Goal: Task Accomplishment & Management: Manage account settings

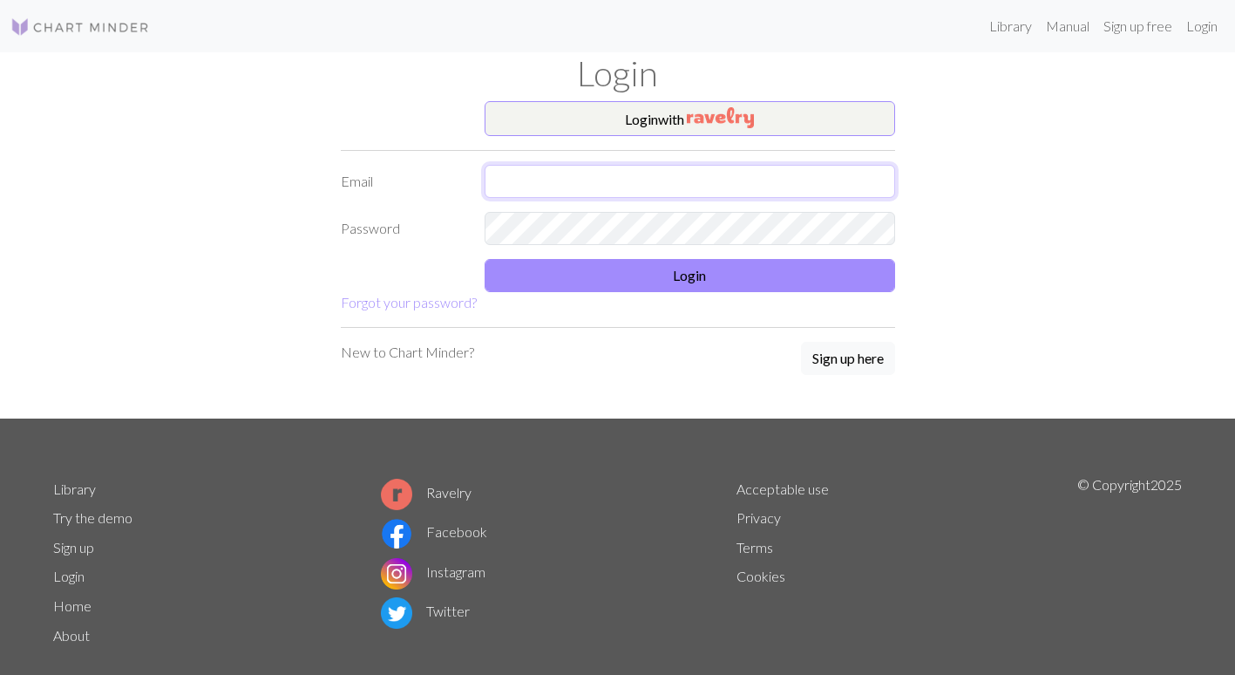
click at [538, 178] on input "text" at bounding box center [690, 181] width 411 height 33
type input "[EMAIL_ADDRESS][DOMAIN_NAME]"
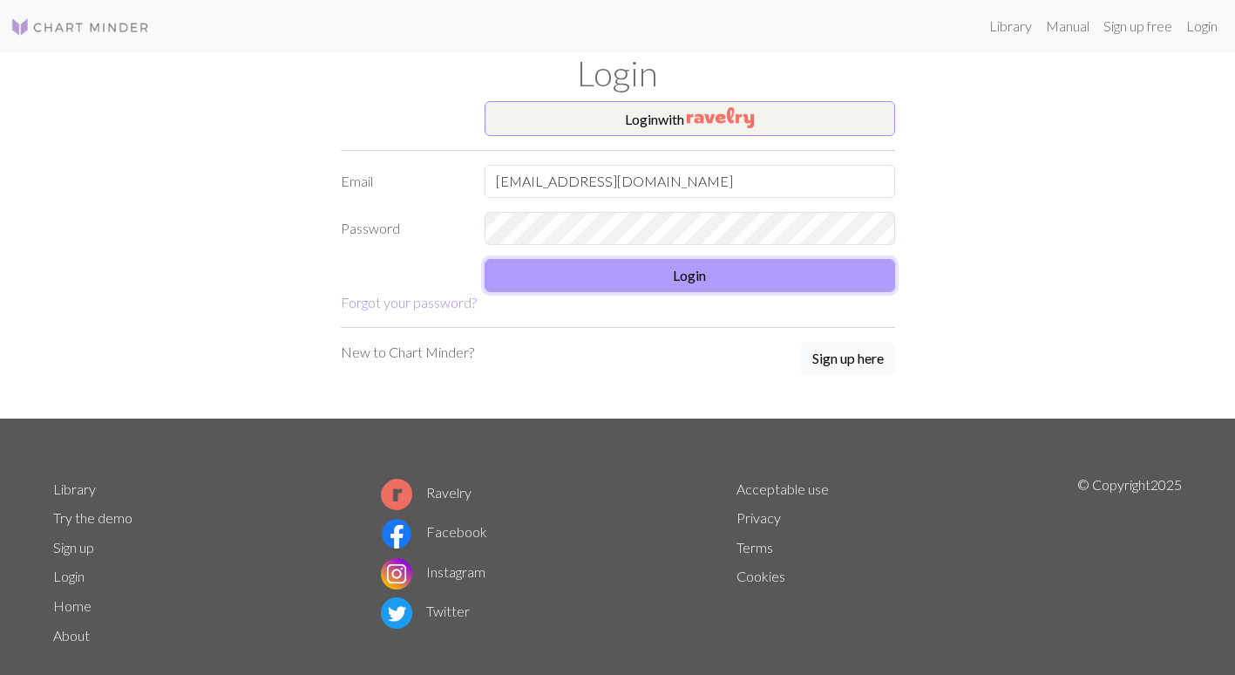
click at [689, 278] on button "Login" at bounding box center [690, 275] width 411 height 33
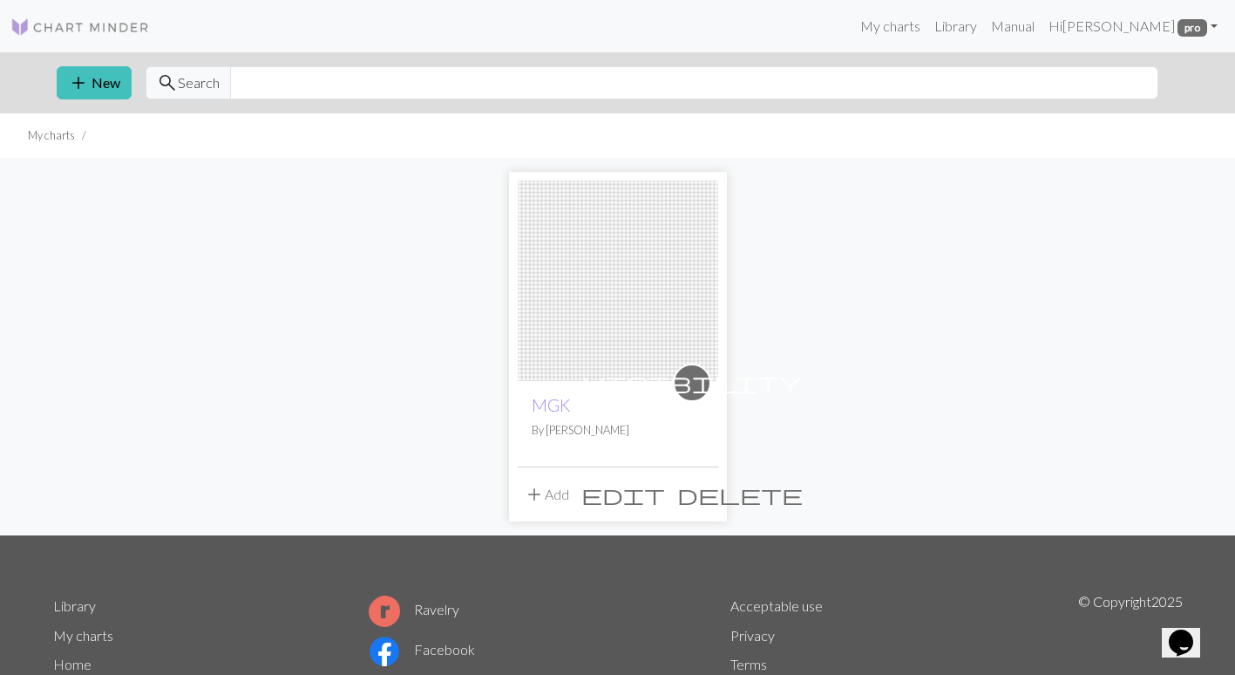
click at [571, 379] on img at bounding box center [618, 280] width 200 height 200
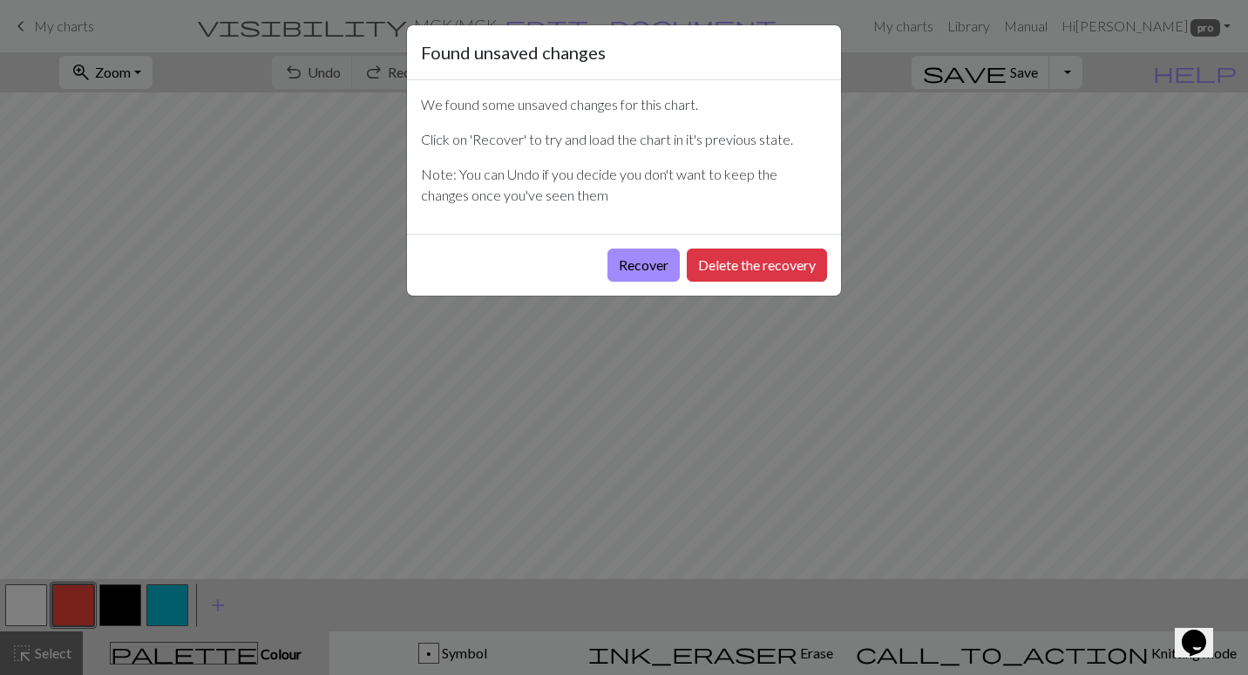
click at [656, 242] on div "Recover Delete the recovery" at bounding box center [624, 265] width 434 height 62
click at [651, 259] on button "Recover" at bounding box center [644, 264] width 72 height 33
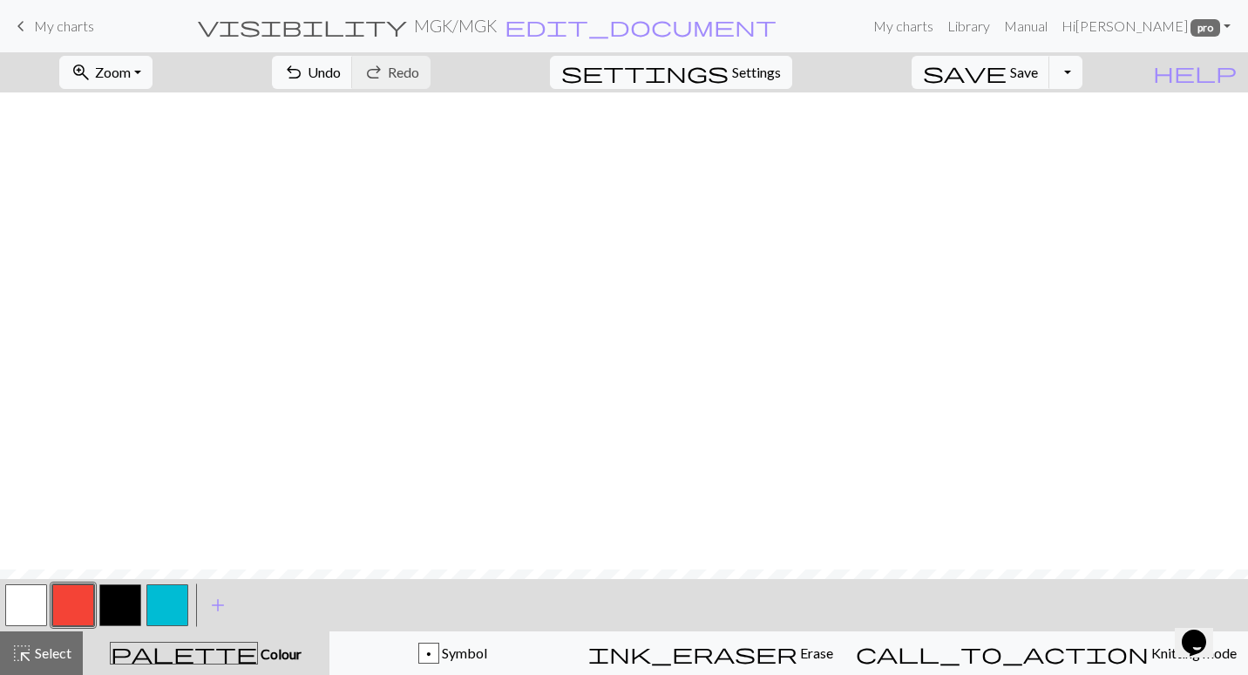
scroll to position [3092, 0]
click at [36, 648] on span "Select" at bounding box center [51, 652] width 39 height 17
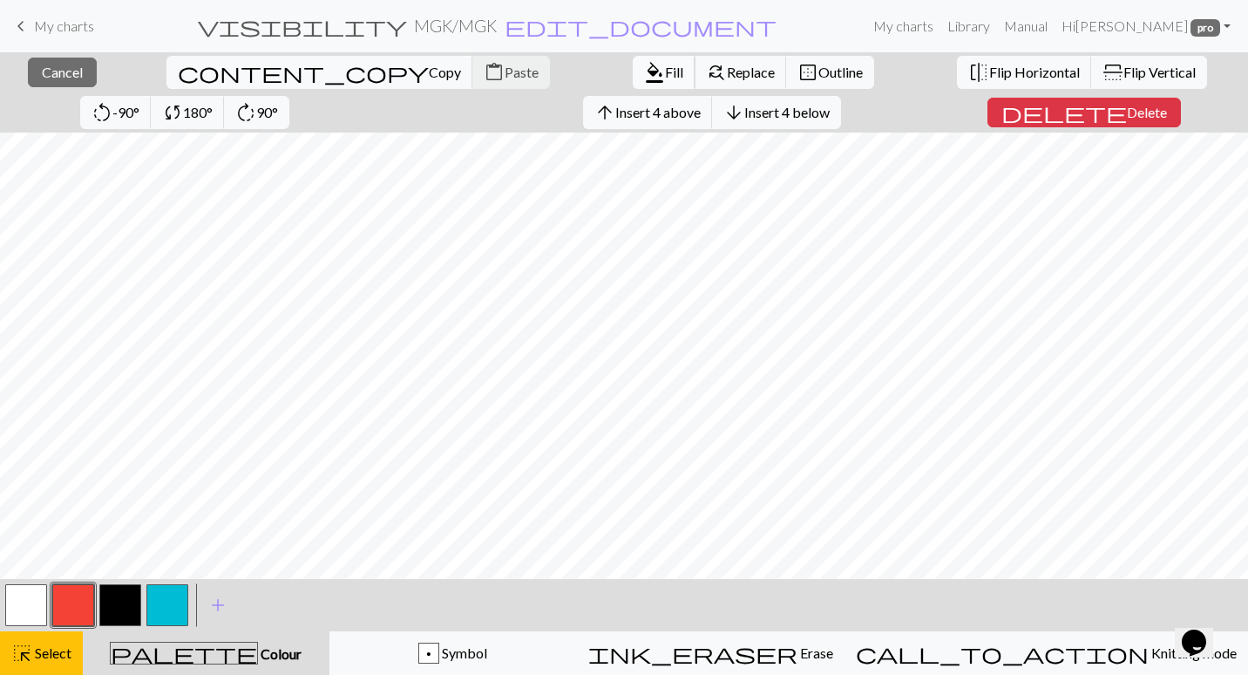
click at [644, 79] on span "format_color_fill" at bounding box center [654, 72] width 21 height 24
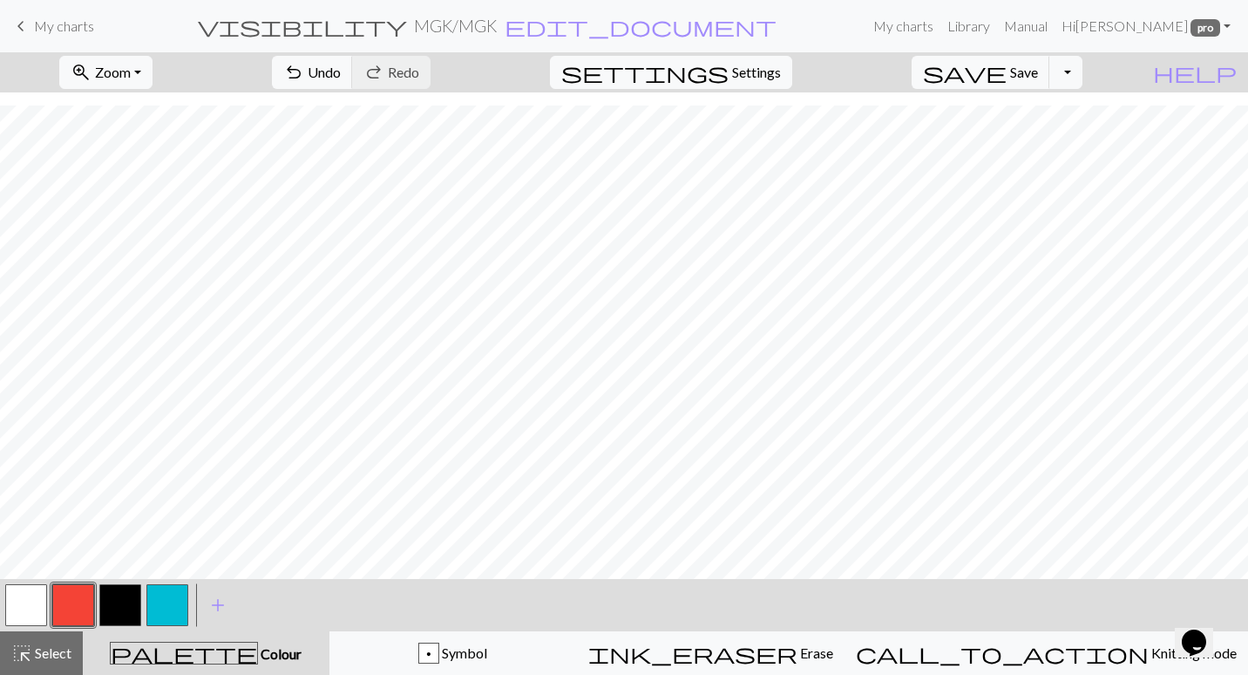
click at [102, 604] on button "button" at bounding box center [120, 605] width 42 height 42
click at [93, 595] on button "button" at bounding box center [73, 605] width 42 height 42
click at [131, 69] on span "Zoom" at bounding box center [113, 72] width 36 height 17
click at [164, 101] on button "Fit all" at bounding box center [129, 111] width 138 height 28
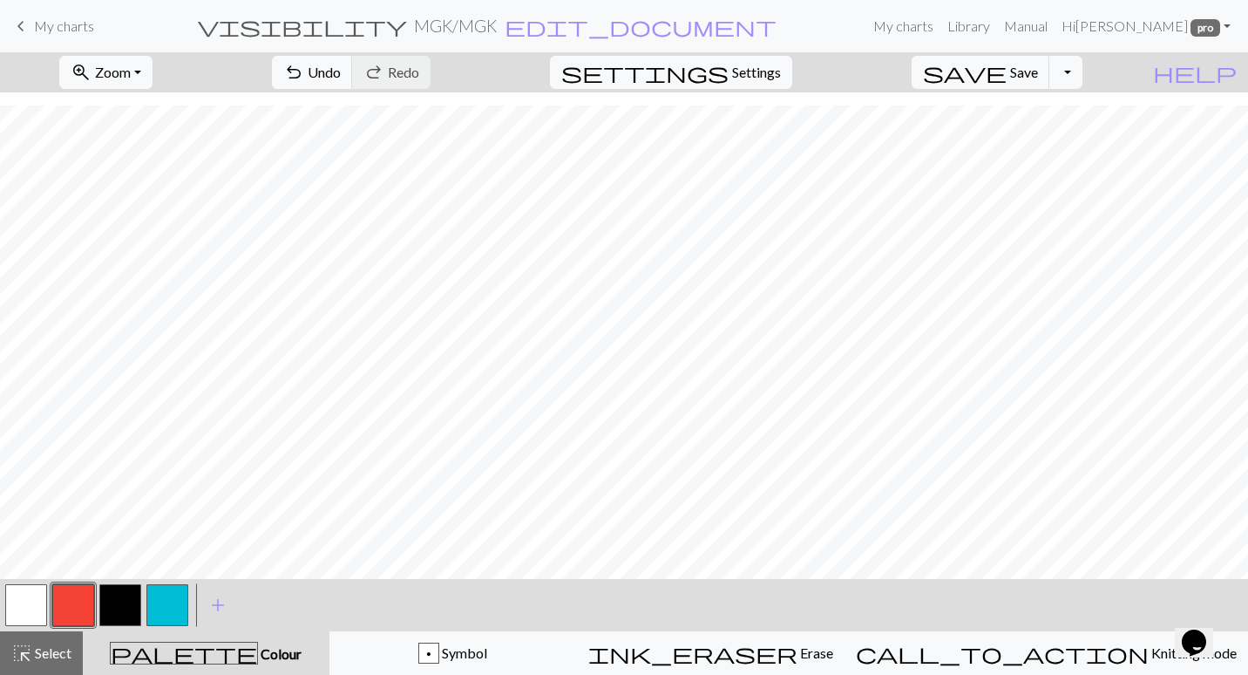
scroll to position [1331, 0]
click at [163, 606] on button "button" at bounding box center [167, 605] width 42 height 42
drag, startPoint x: 13, startPoint y: 597, endPoint x: 53, endPoint y: 577, distance: 44.8
click at [12, 597] on button "button" at bounding box center [26, 605] width 42 height 42
click at [161, 590] on button "button" at bounding box center [167, 605] width 42 height 42
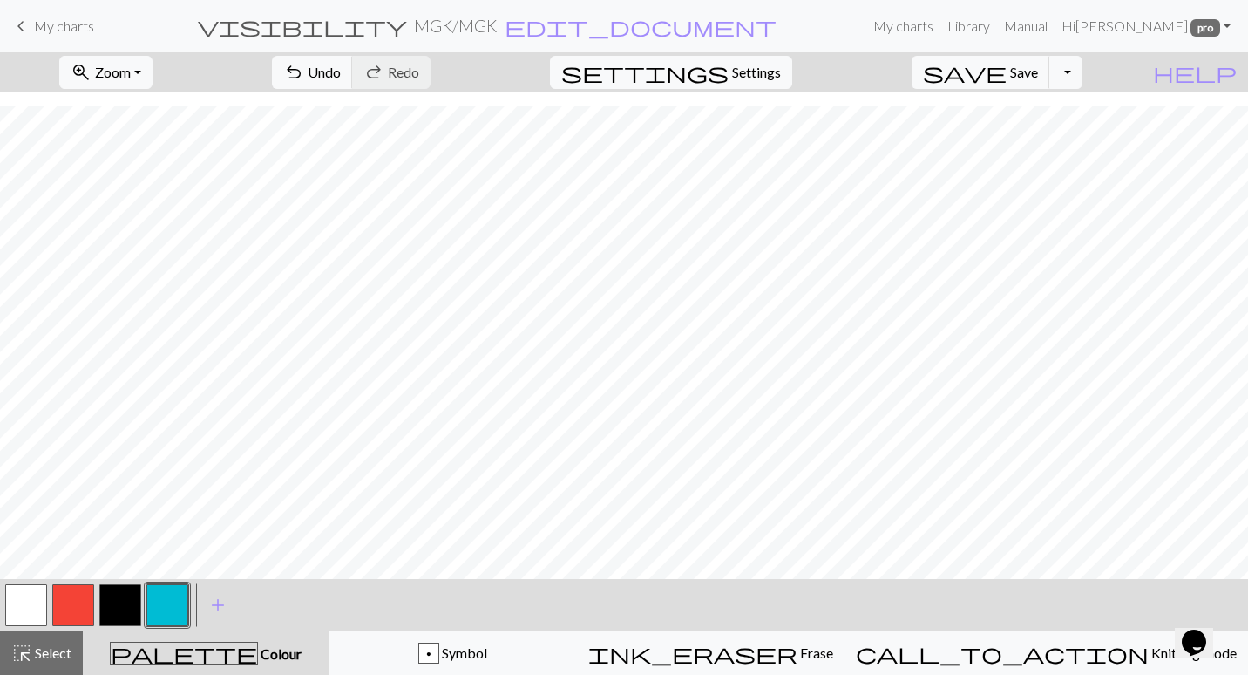
click at [84, 597] on button "button" at bounding box center [73, 605] width 42 height 42
click at [43, 591] on button "button" at bounding box center [26, 605] width 42 height 42
click at [85, 593] on button "button" at bounding box center [73, 605] width 42 height 42
click at [132, 595] on button "button" at bounding box center [120, 605] width 42 height 42
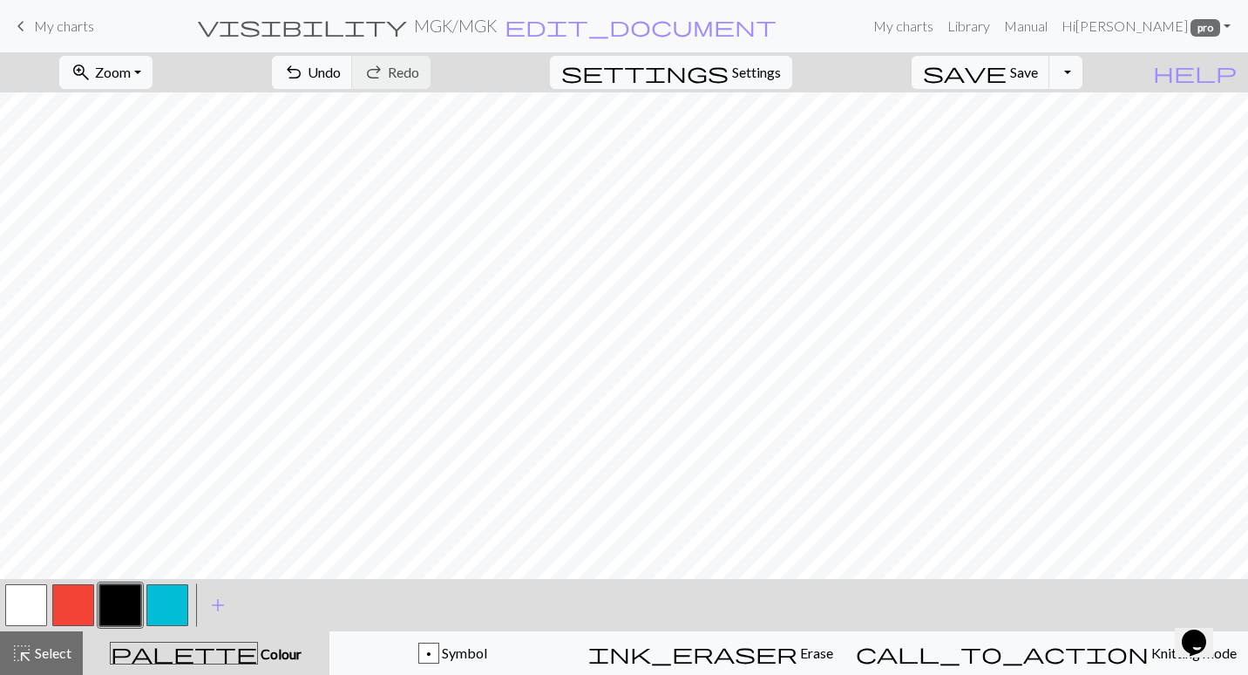
click at [115, 607] on button "button" at bounding box center [120, 605] width 42 height 42
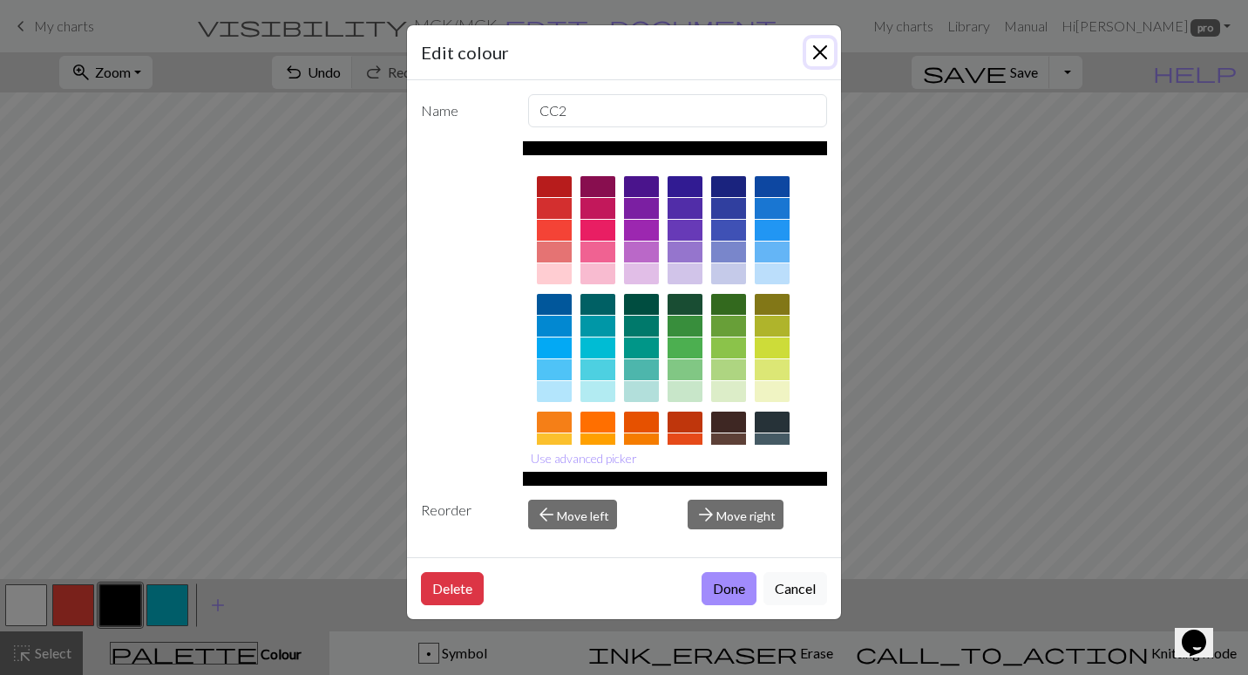
click at [814, 54] on button "Close" at bounding box center [820, 52] width 28 height 28
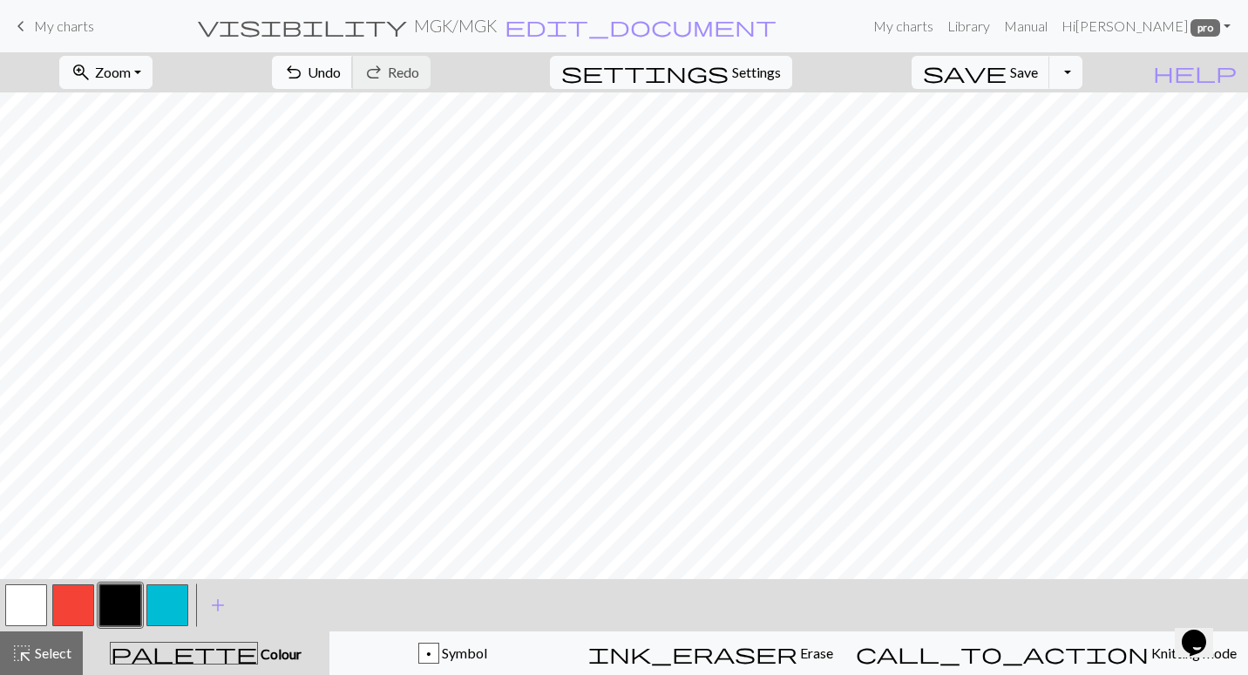
click at [341, 65] on span "Undo" at bounding box center [324, 72] width 33 height 17
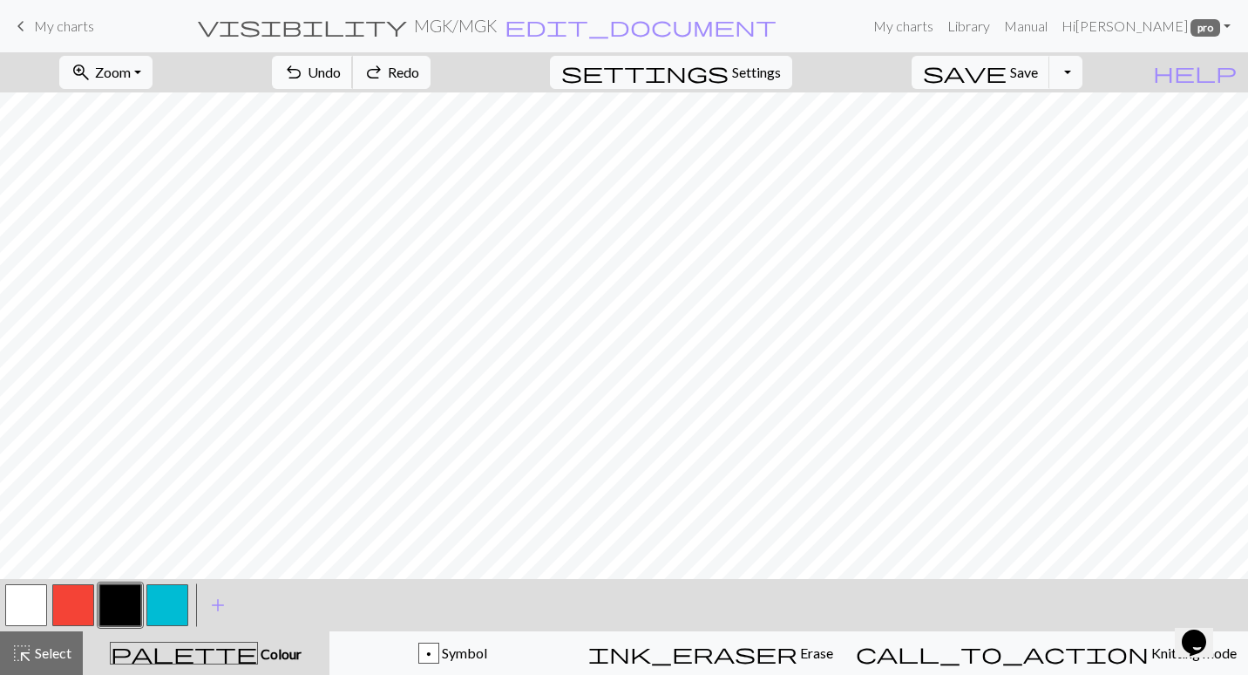
click at [341, 65] on span "Undo" at bounding box center [324, 72] width 33 height 17
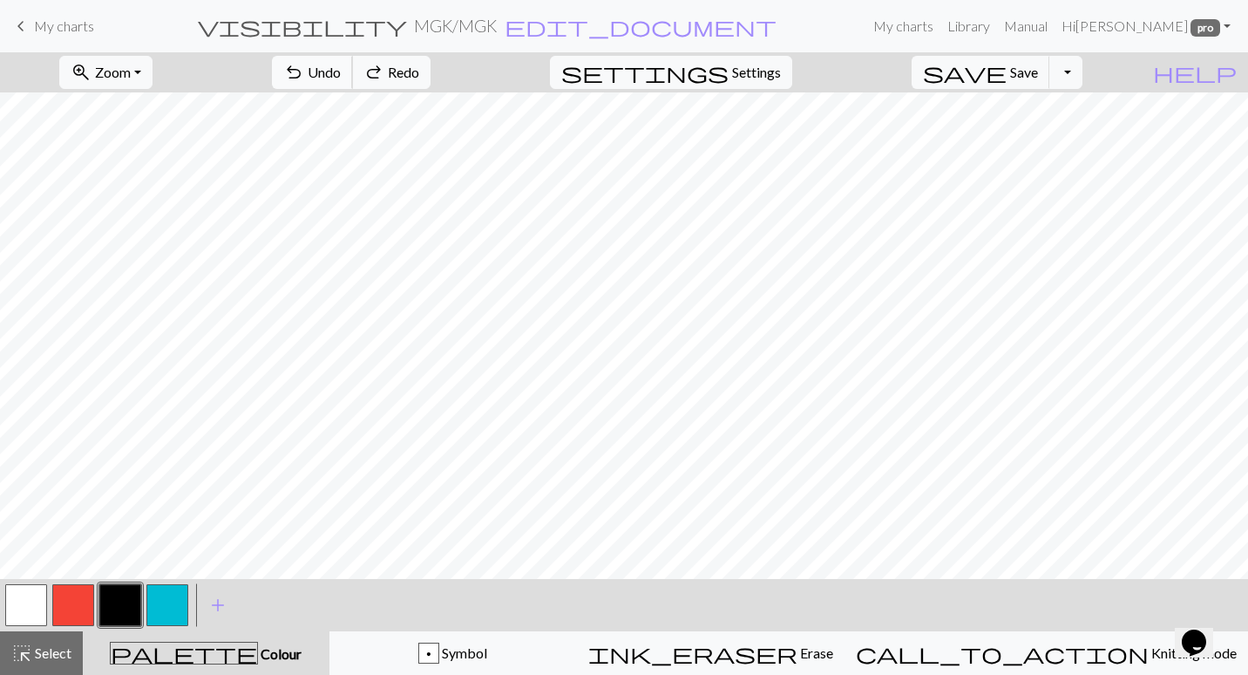
click at [341, 65] on span "Undo" at bounding box center [324, 72] width 33 height 17
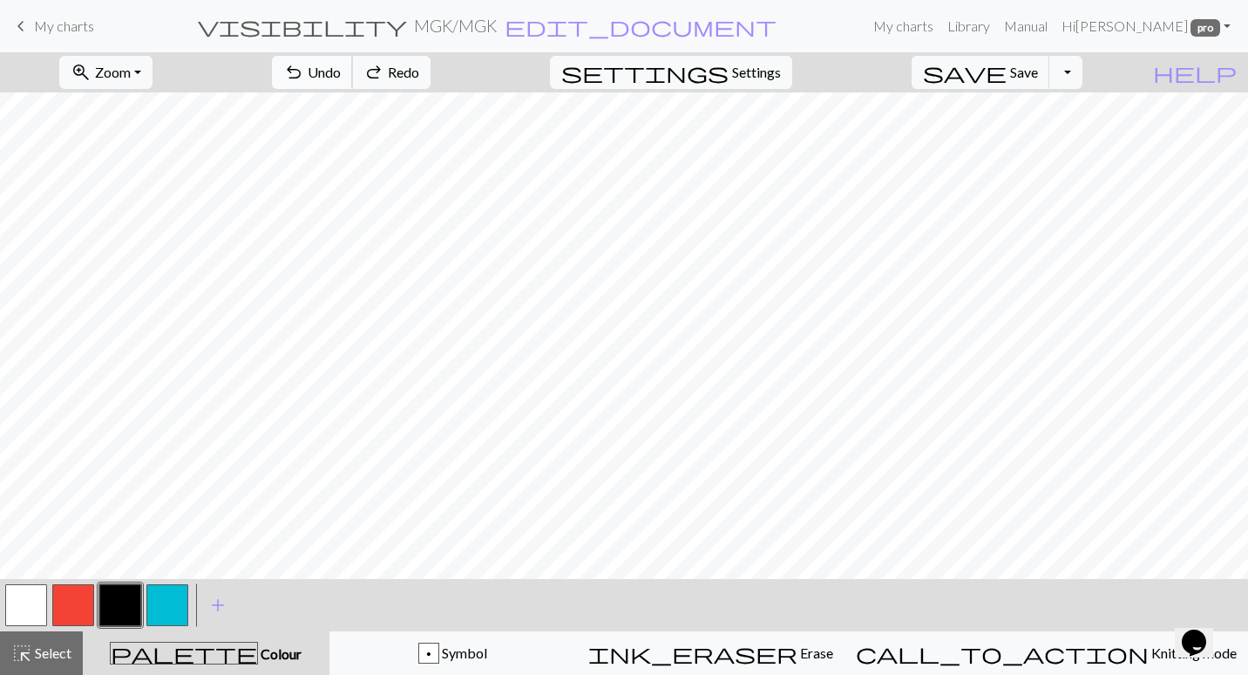
click at [341, 65] on span "Undo" at bounding box center [324, 72] width 33 height 17
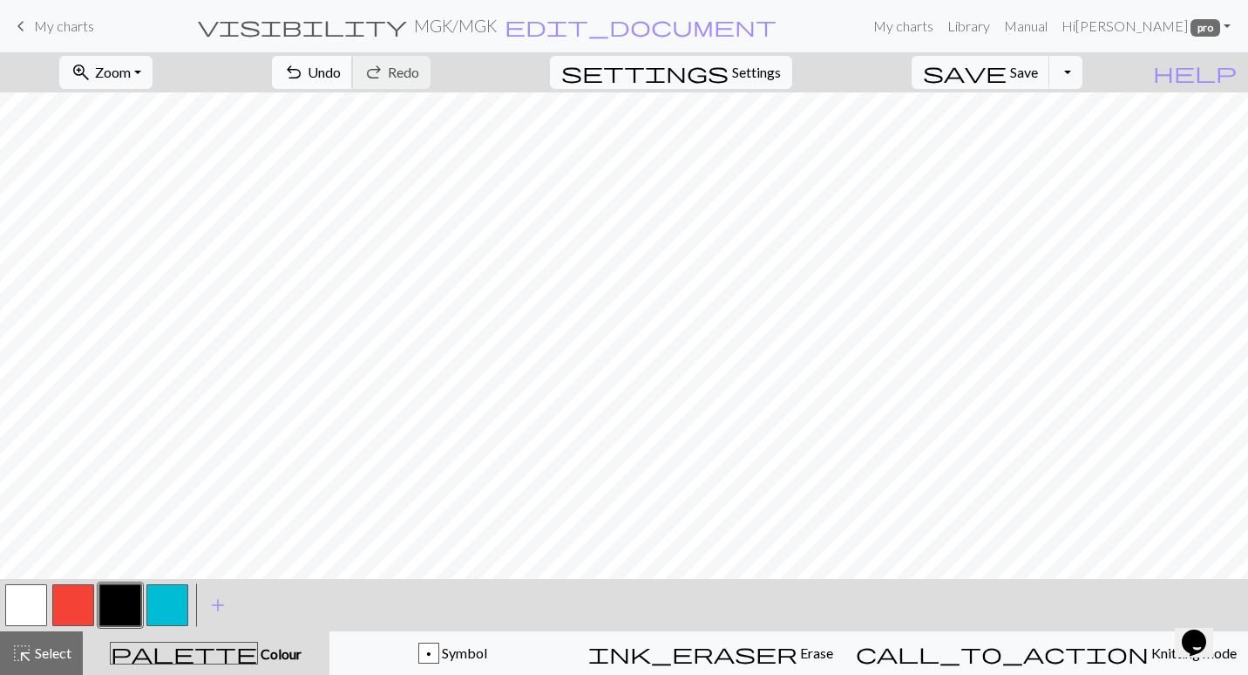
click at [341, 66] on span "Undo" at bounding box center [324, 72] width 33 height 17
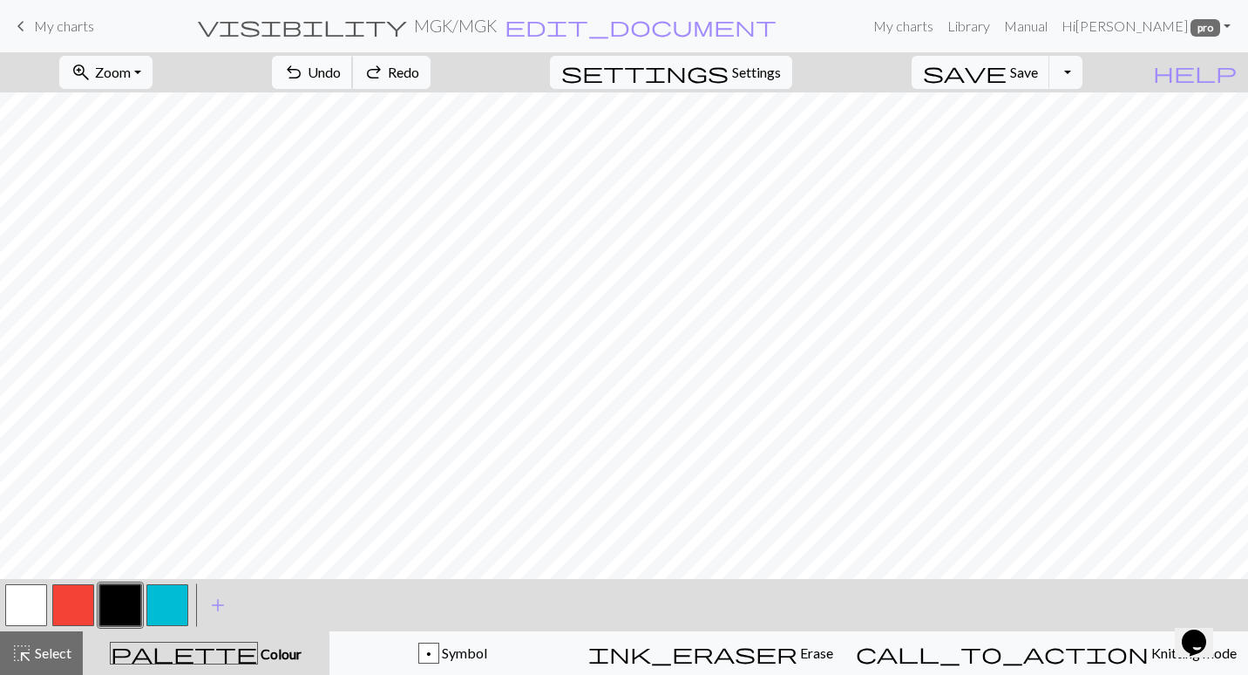
click at [341, 66] on span "Undo" at bounding box center [324, 72] width 33 height 17
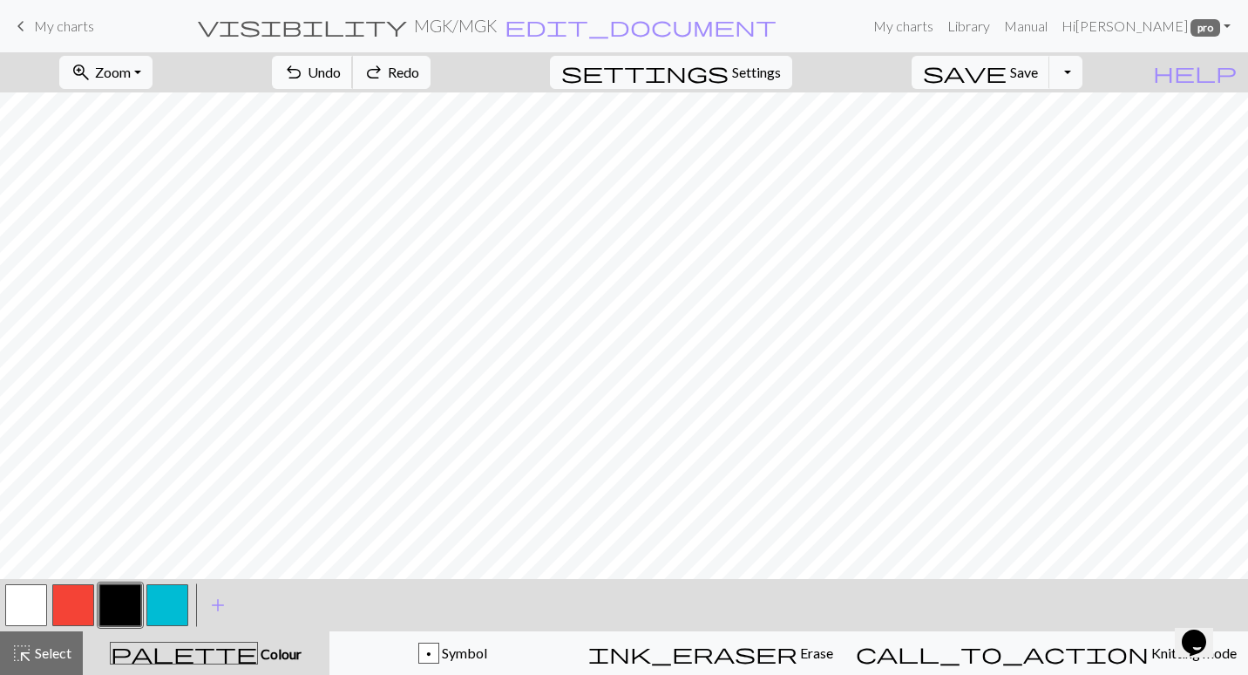
click at [341, 66] on span "Undo" at bounding box center [324, 72] width 33 height 17
click at [28, 601] on button "button" at bounding box center [26, 605] width 42 height 42
drag, startPoint x: 126, startPoint y: 595, endPoint x: 216, endPoint y: 571, distance: 93.7
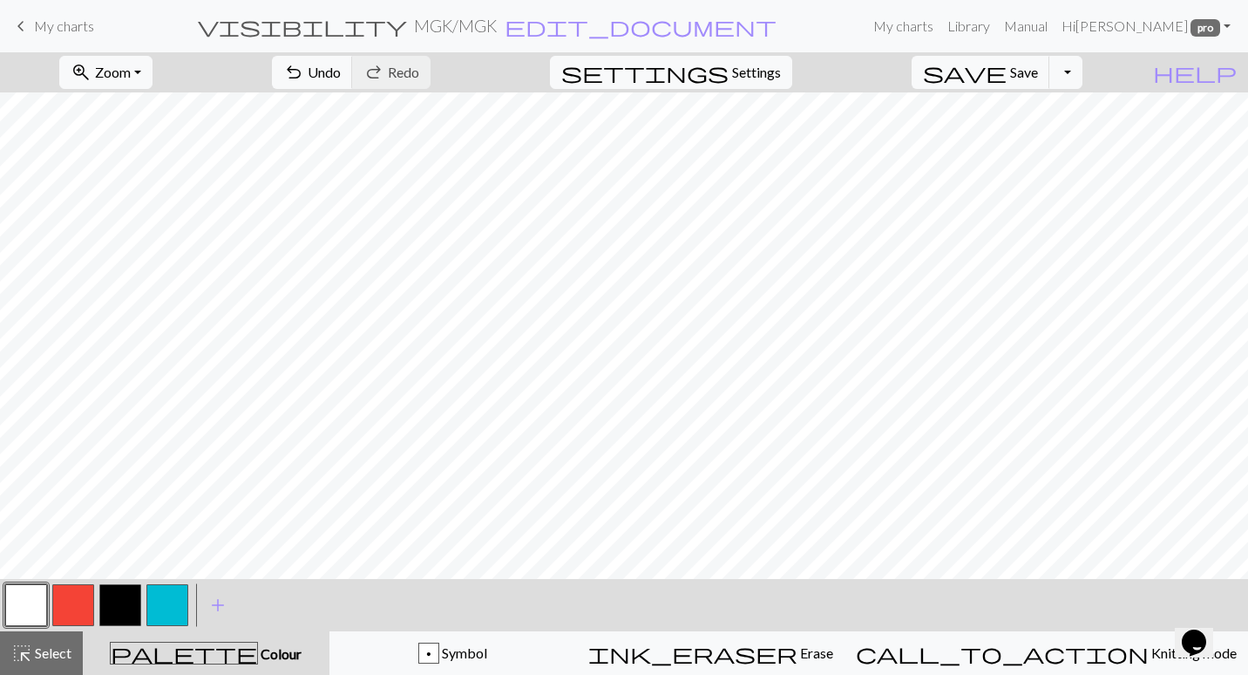
click at [125, 595] on button "button" at bounding box center [120, 605] width 42 height 42
click at [304, 78] on span "undo" at bounding box center [293, 72] width 21 height 24
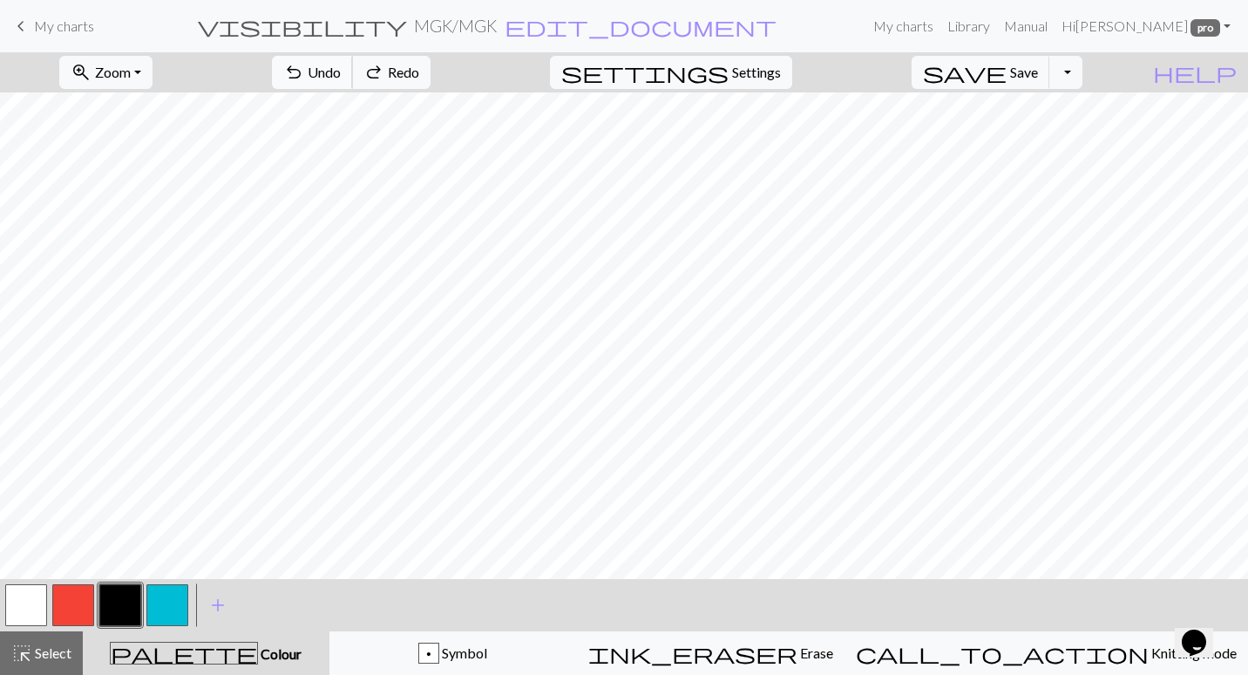
click at [304, 78] on span "undo" at bounding box center [293, 72] width 21 height 24
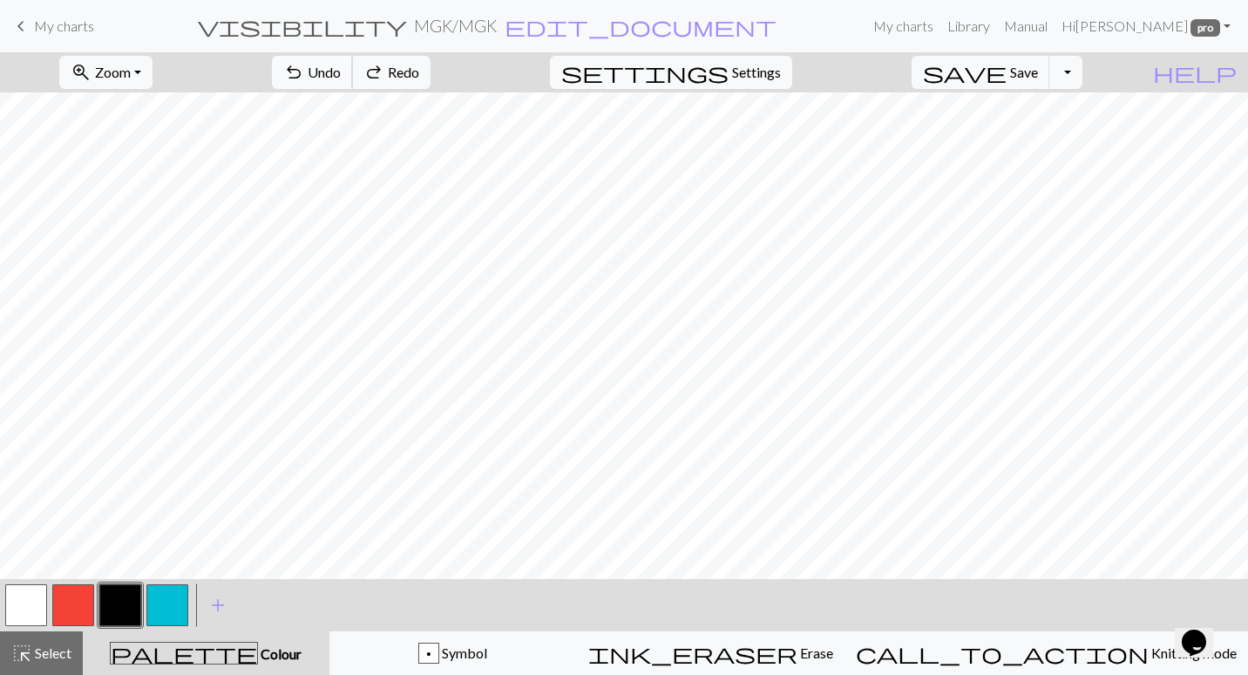
click at [304, 78] on span "undo" at bounding box center [293, 72] width 21 height 24
click at [418, 90] on div "undo Undo Undo redo Redo Redo" at bounding box center [351, 72] width 185 height 40
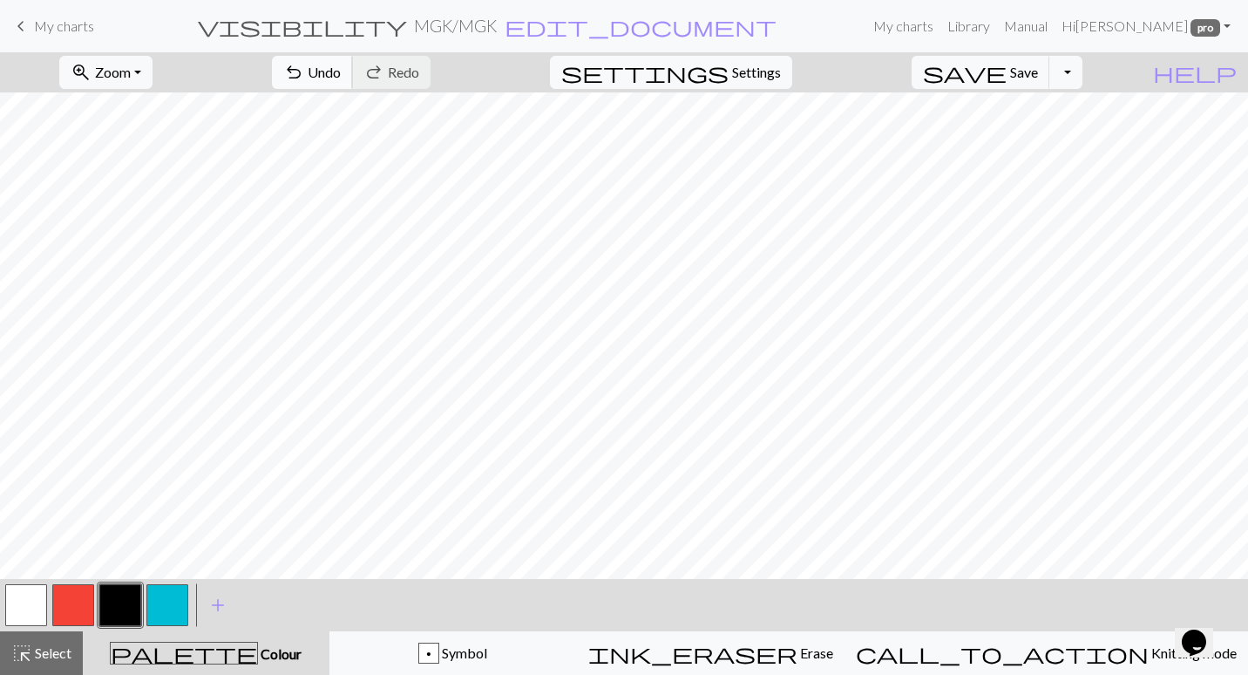
click at [353, 80] on button "undo Undo Undo" at bounding box center [312, 72] width 81 height 33
drag, startPoint x: 34, startPoint y: 606, endPoint x: 44, endPoint y: 602, distance: 11.0
click at [37, 604] on button "button" at bounding box center [26, 605] width 42 height 42
click at [126, 602] on button "button" at bounding box center [120, 605] width 42 height 42
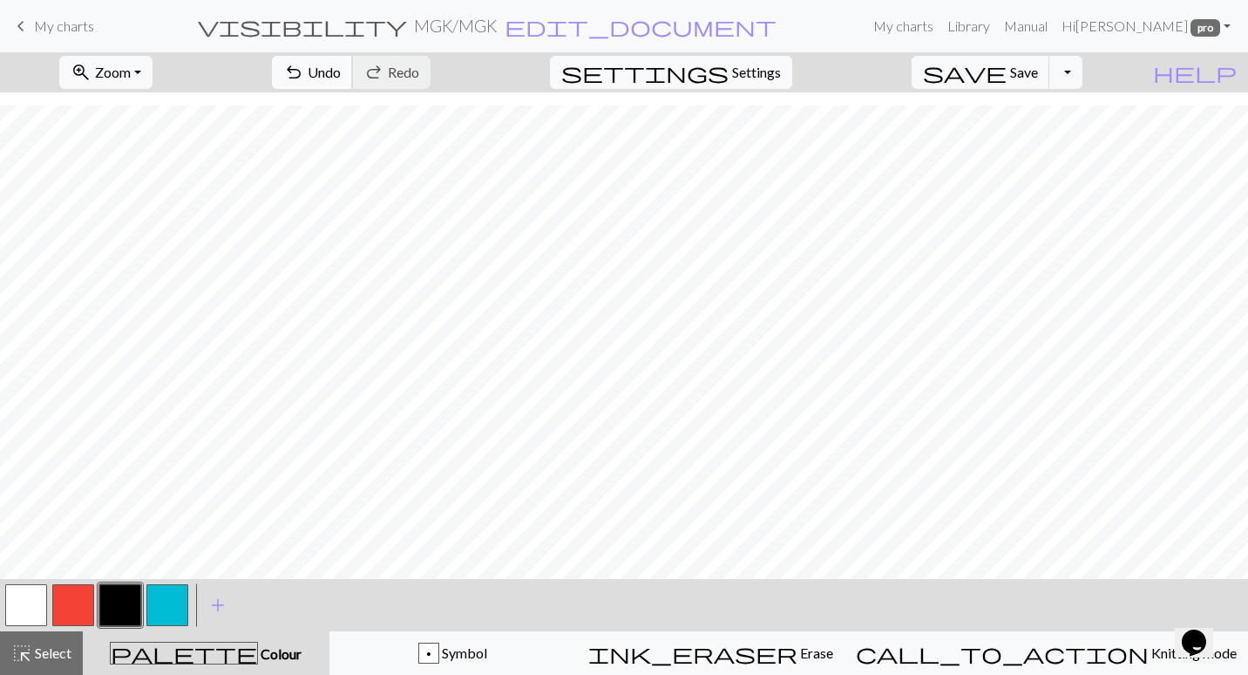
click at [353, 60] on button "undo Undo Undo" at bounding box center [312, 72] width 81 height 33
click at [353, 62] on button "undo Undo Undo" at bounding box center [312, 72] width 81 height 33
click at [37, 601] on button "button" at bounding box center [26, 605] width 42 height 42
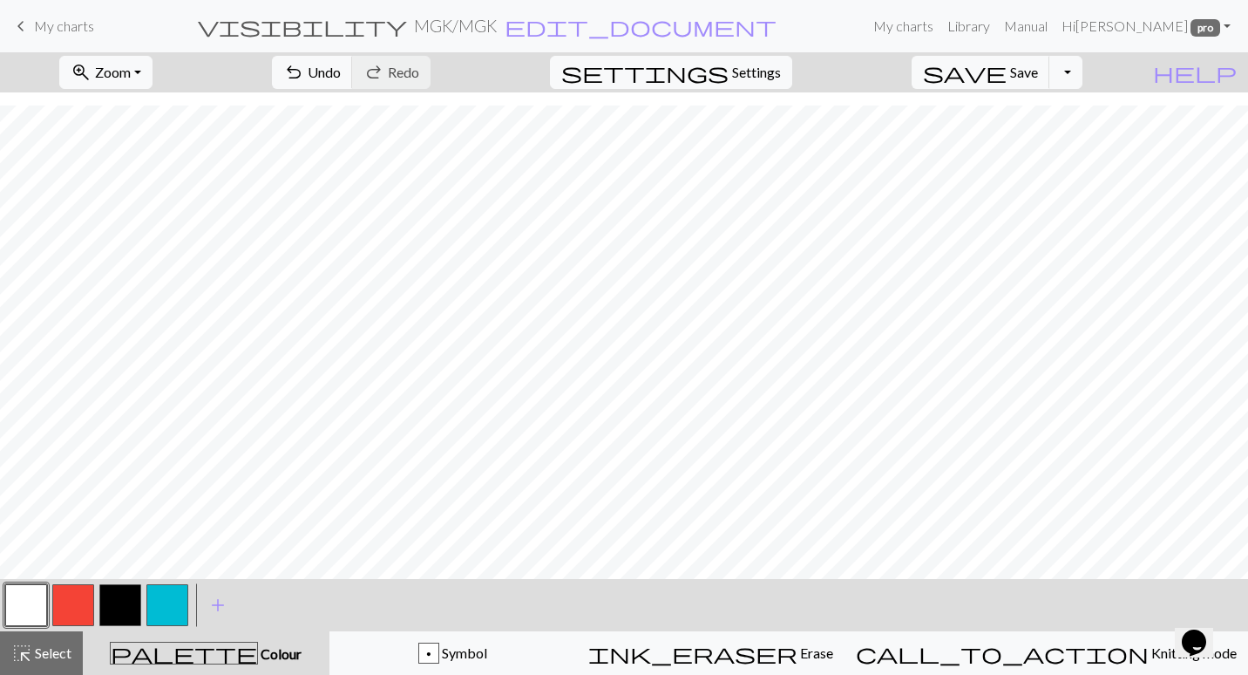
click at [133, 601] on button "button" at bounding box center [120, 605] width 42 height 42
click at [14, 599] on button "button" at bounding box center [26, 605] width 42 height 42
click at [114, 608] on button "button" at bounding box center [120, 605] width 42 height 42
click at [44, 600] on button "button" at bounding box center [26, 605] width 42 height 42
click at [105, 619] on button "button" at bounding box center [120, 605] width 42 height 42
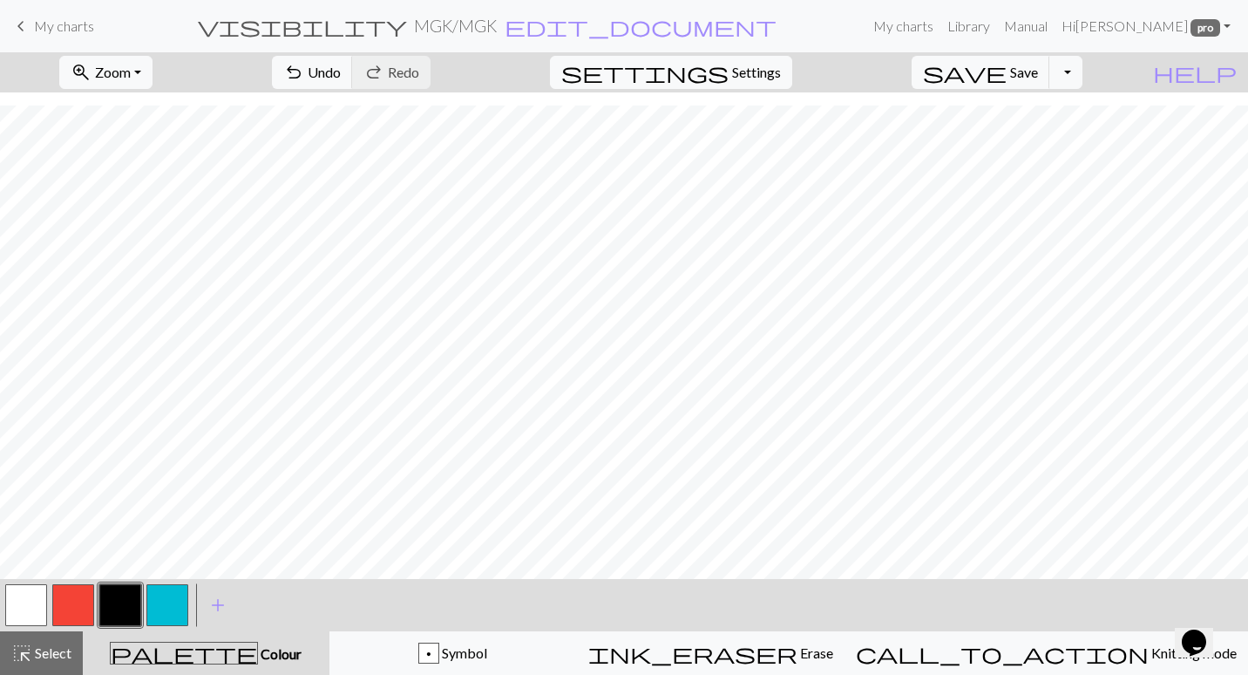
click at [33, 603] on button "button" at bounding box center [26, 605] width 42 height 42
click at [123, 601] on button "button" at bounding box center [120, 605] width 42 height 42
click at [48, 604] on div at bounding box center [26, 604] width 47 height 47
drag, startPoint x: 8, startPoint y: 593, endPoint x: 59, endPoint y: 566, distance: 58.1
click at [8, 592] on button "button" at bounding box center [26, 605] width 42 height 42
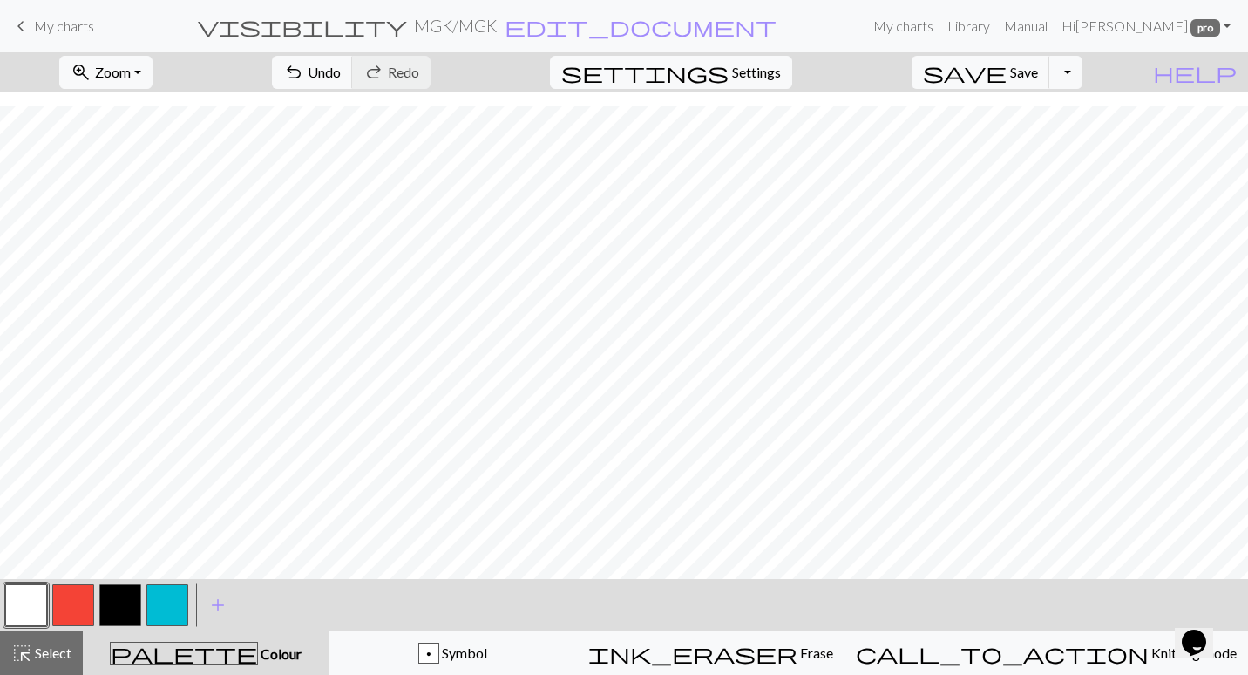
click at [100, 601] on button "button" at bounding box center [120, 605] width 42 height 42
click at [13, 610] on button "button" at bounding box center [26, 605] width 42 height 42
click at [128, 595] on button "button" at bounding box center [120, 605] width 42 height 42
click at [43, 594] on button "button" at bounding box center [26, 605] width 42 height 42
click at [124, 593] on button "button" at bounding box center [120, 605] width 42 height 42
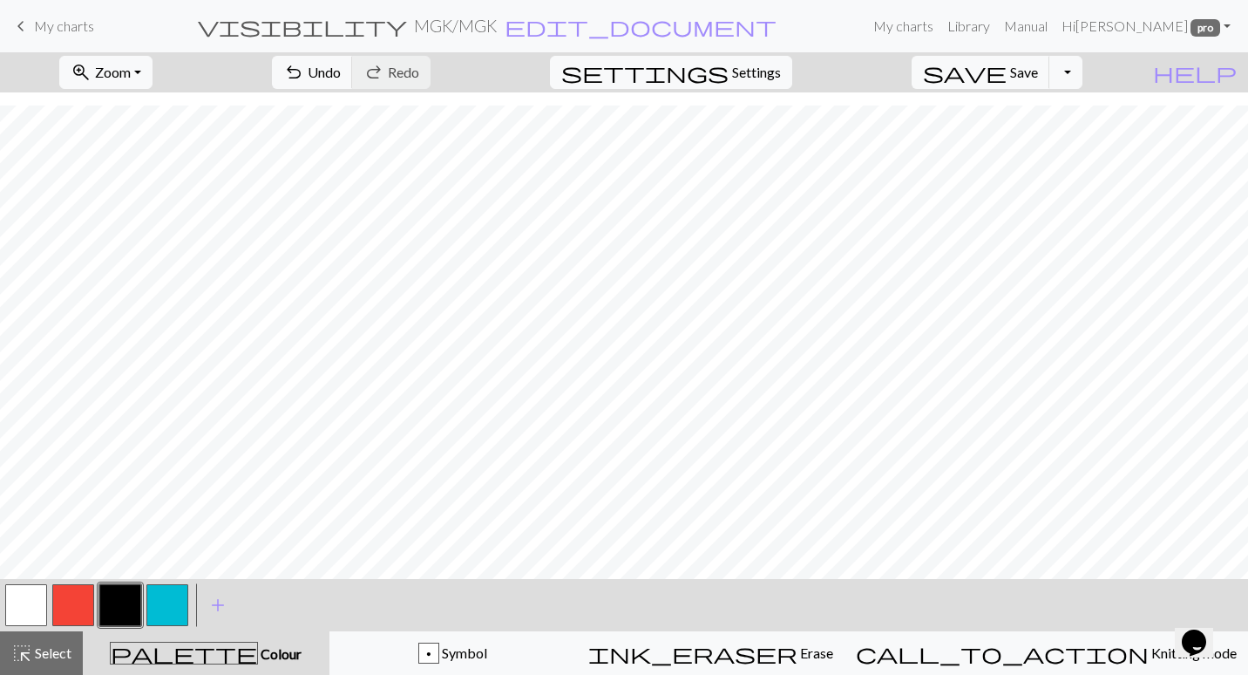
drag, startPoint x: 37, startPoint y: 609, endPoint x: 57, endPoint y: 602, distance: 21.2
click at [37, 608] on button "button" at bounding box center [26, 605] width 42 height 42
click at [99, 604] on div at bounding box center [120, 604] width 47 height 47
click at [103, 605] on button "button" at bounding box center [120, 605] width 42 height 42
click at [34, 607] on button "button" at bounding box center [26, 605] width 42 height 42
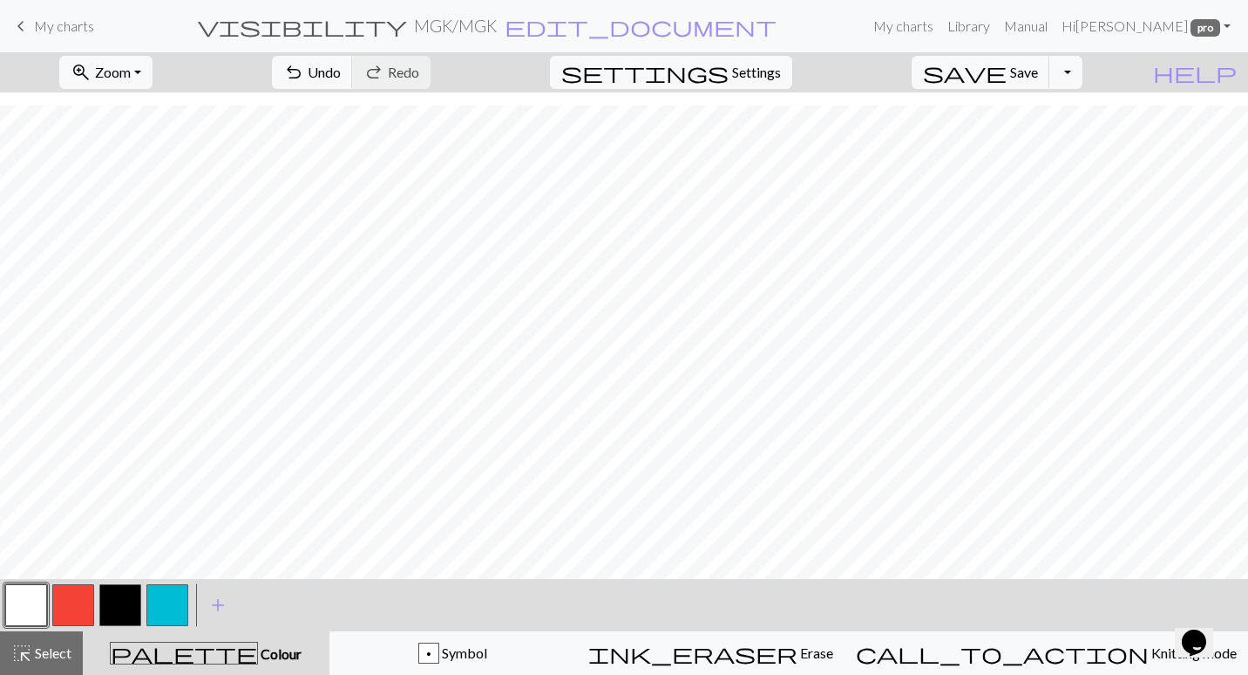
click at [114, 585] on button "button" at bounding box center [120, 605] width 42 height 42
click at [341, 71] on span "Undo" at bounding box center [324, 72] width 33 height 17
click at [139, 63] on button "zoom_in Zoom Zoom" at bounding box center [105, 72] width 93 height 33
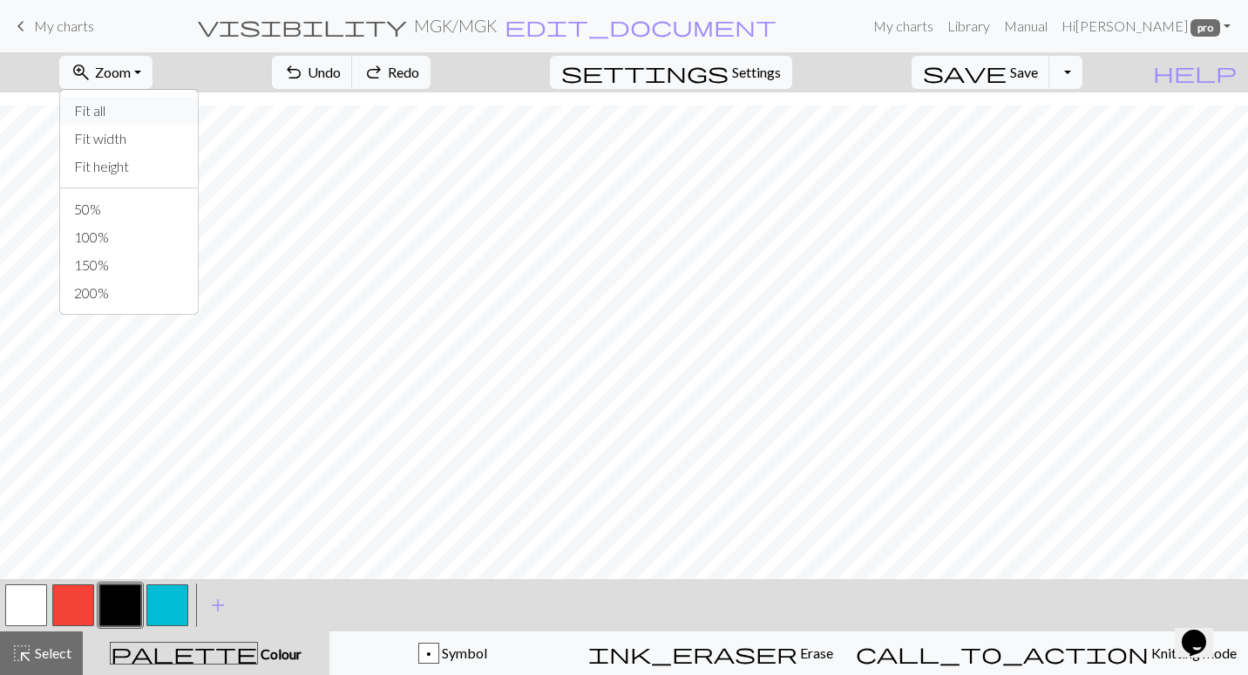
click at [146, 103] on button "Fit all" at bounding box center [129, 111] width 138 height 28
click at [153, 65] on button "zoom_in Zoom Zoom" at bounding box center [105, 72] width 93 height 33
click at [150, 112] on button "Fit all" at bounding box center [129, 111] width 138 height 28
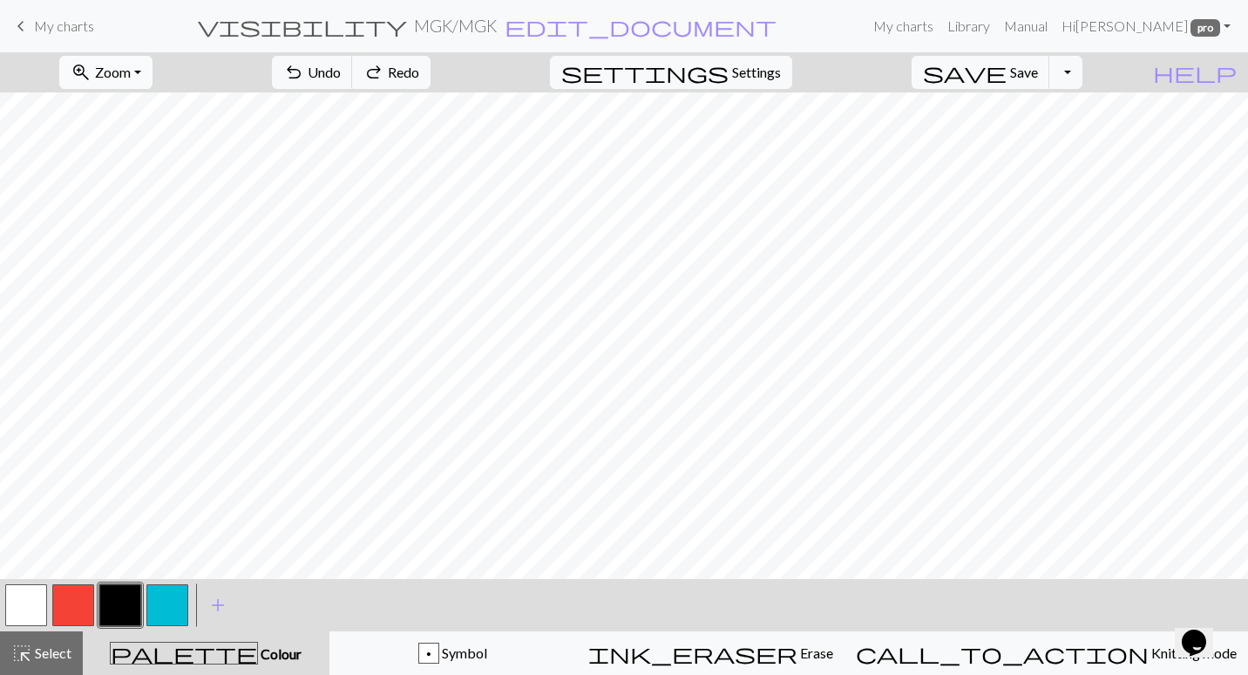
click at [131, 78] on span "Zoom" at bounding box center [113, 72] width 36 height 17
click at [141, 121] on button "Fit all" at bounding box center [129, 111] width 138 height 28
click at [87, 615] on button "button" at bounding box center [73, 605] width 42 height 42
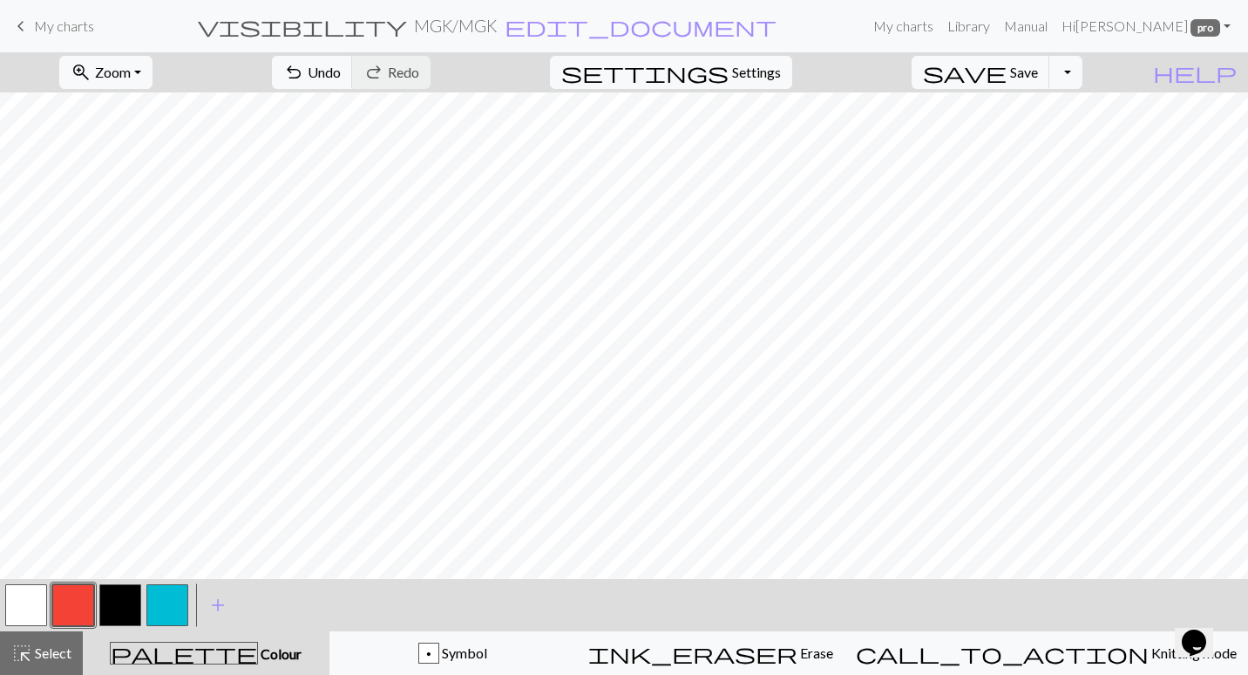
click at [124, 608] on button "button" at bounding box center [120, 605] width 42 height 42
click at [304, 71] on span "undo" at bounding box center [293, 72] width 21 height 24
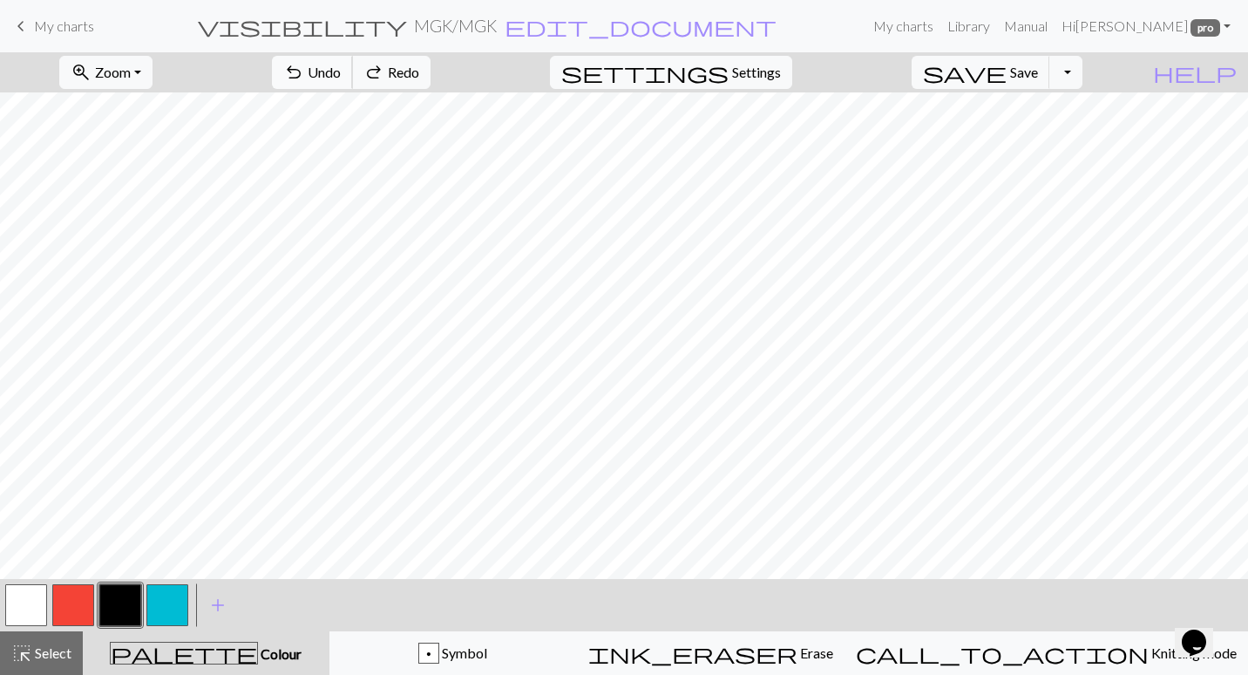
click at [304, 71] on span "undo" at bounding box center [293, 72] width 21 height 24
click at [304, 69] on span "undo" at bounding box center [293, 72] width 21 height 24
click at [353, 72] on button "undo Undo Undo" at bounding box center [312, 72] width 81 height 33
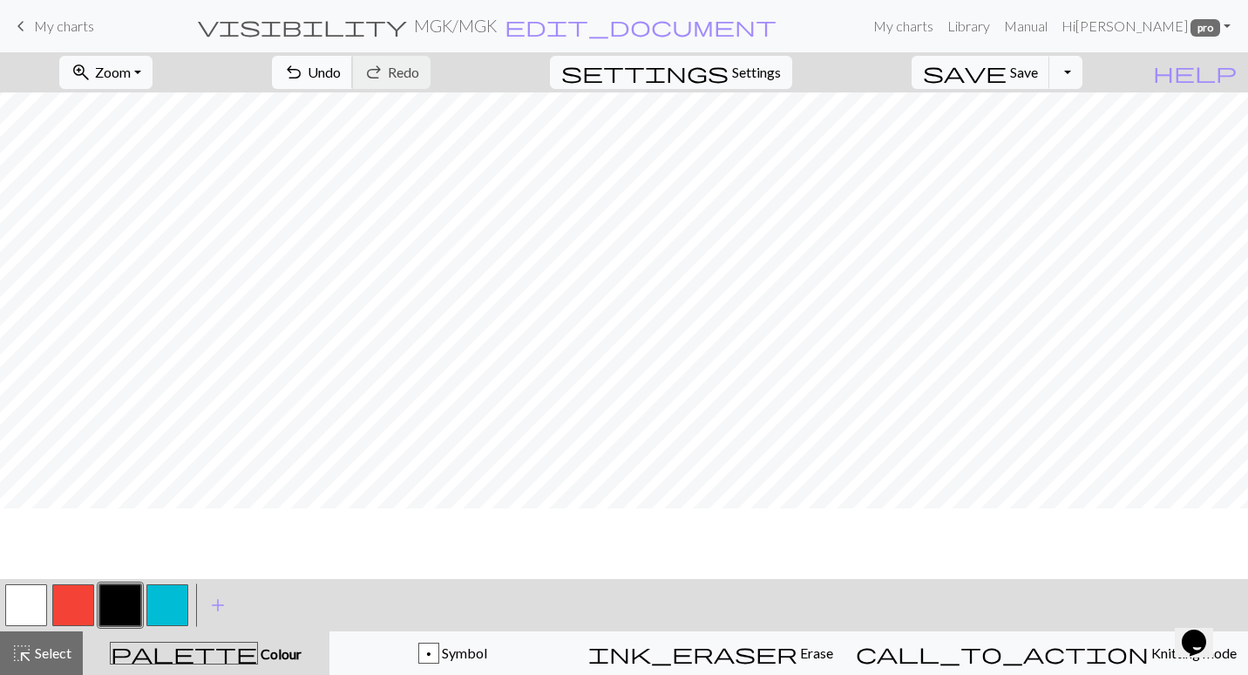
scroll to position [1157, 0]
click at [353, 76] on button "undo Undo Undo" at bounding box center [312, 72] width 81 height 33
click at [16, 606] on button "button" at bounding box center [26, 605] width 42 height 42
click at [130, 588] on button "button" at bounding box center [120, 605] width 42 height 42
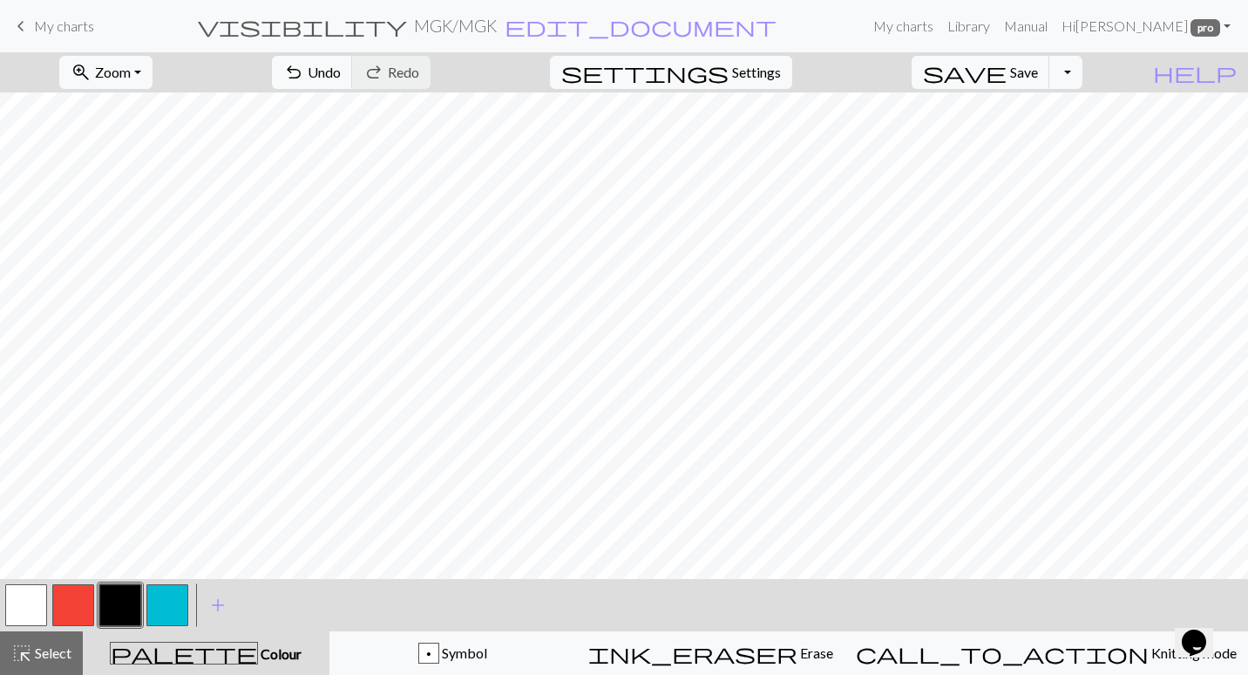
click at [22, 615] on button "button" at bounding box center [26, 605] width 42 height 42
click at [124, 601] on button "button" at bounding box center [120, 605] width 42 height 42
click at [341, 73] on span "Undo" at bounding box center [324, 72] width 33 height 17
click at [34, 604] on button "button" at bounding box center [26, 605] width 42 height 42
drag, startPoint x: 45, startPoint y: 644, endPoint x: 121, endPoint y: 577, distance: 101.3
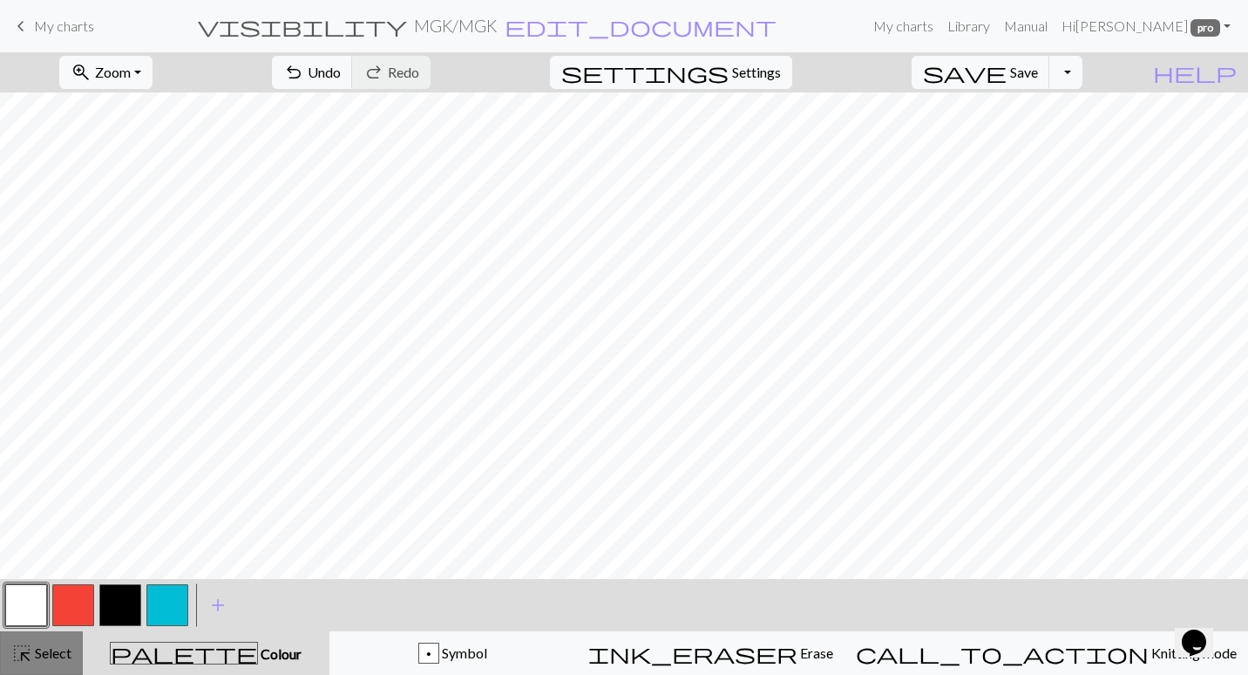
click at [47, 644] on span "Select" at bounding box center [51, 652] width 39 height 17
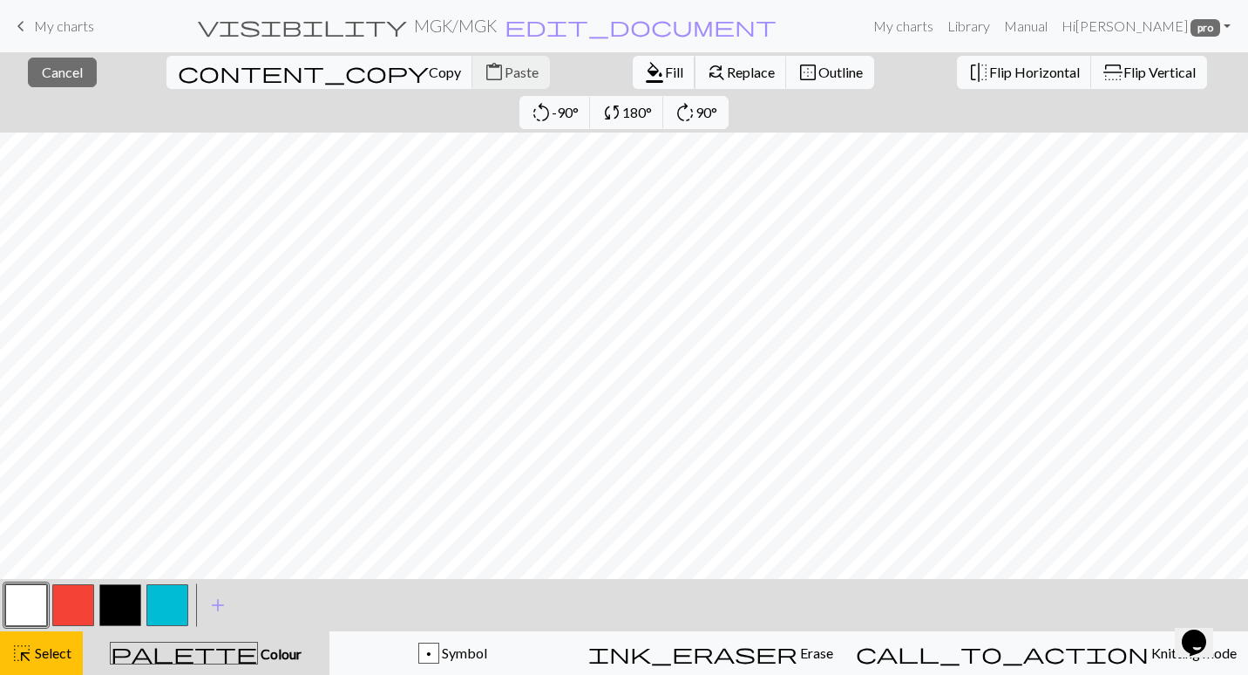
click at [644, 73] on span "format_color_fill" at bounding box center [654, 72] width 21 height 24
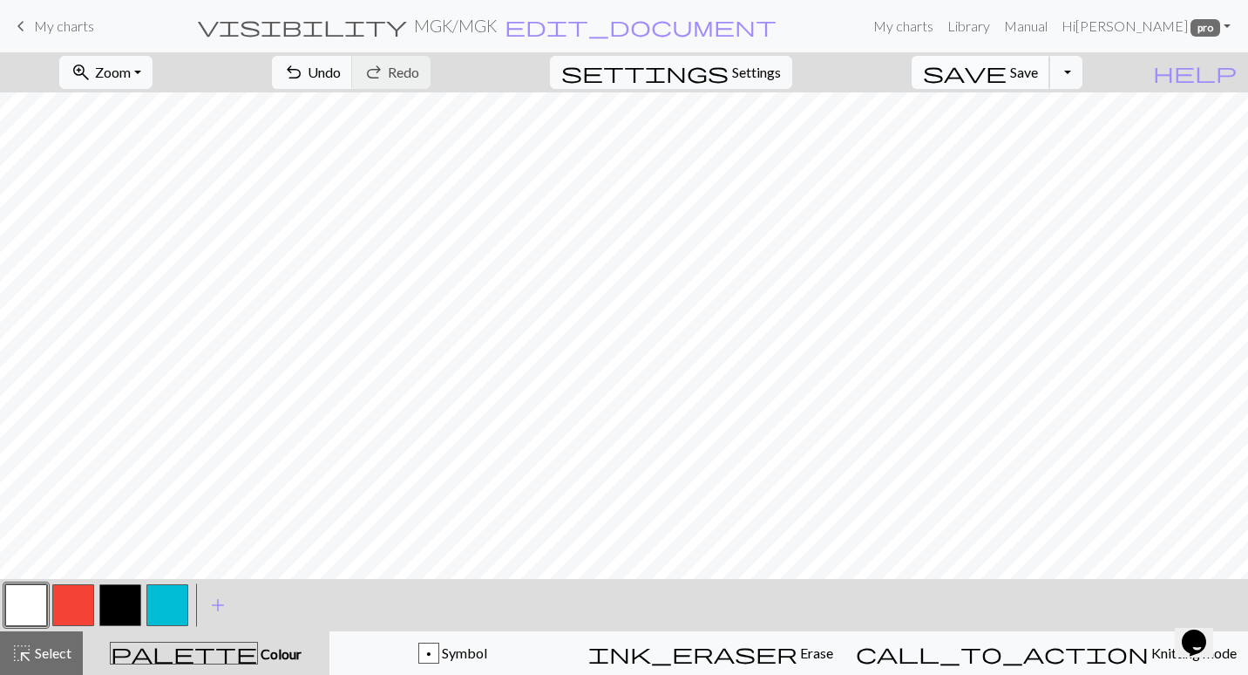
click at [1007, 76] on span "save" at bounding box center [965, 72] width 84 height 24
click at [1038, 72] on span "Save" at bounding box center [1024, 72] width 28 height 17
click at [1083, 70] on button "Toggle Dropdown" at bounding box center [1066, 72] width 33 height 33
click at [1050, 114] on button "file_copy Save a copy" at bounding box center [938, 111] width 288 height 28
drag, startPoint x: 962, startPoint y: 30, endPoint x: 696, endPoint y: 82, distance: 271.0
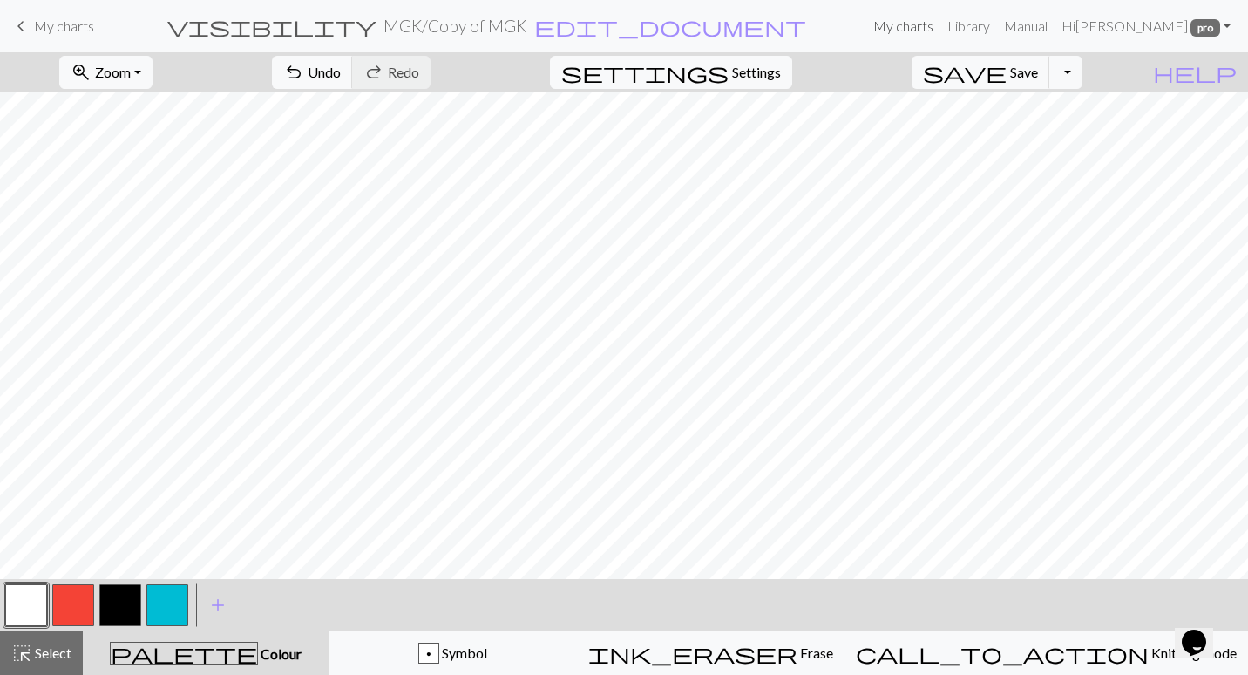
click at [941, 30] on link "My charts" at bounding box center [903, 26] width 74 height 35
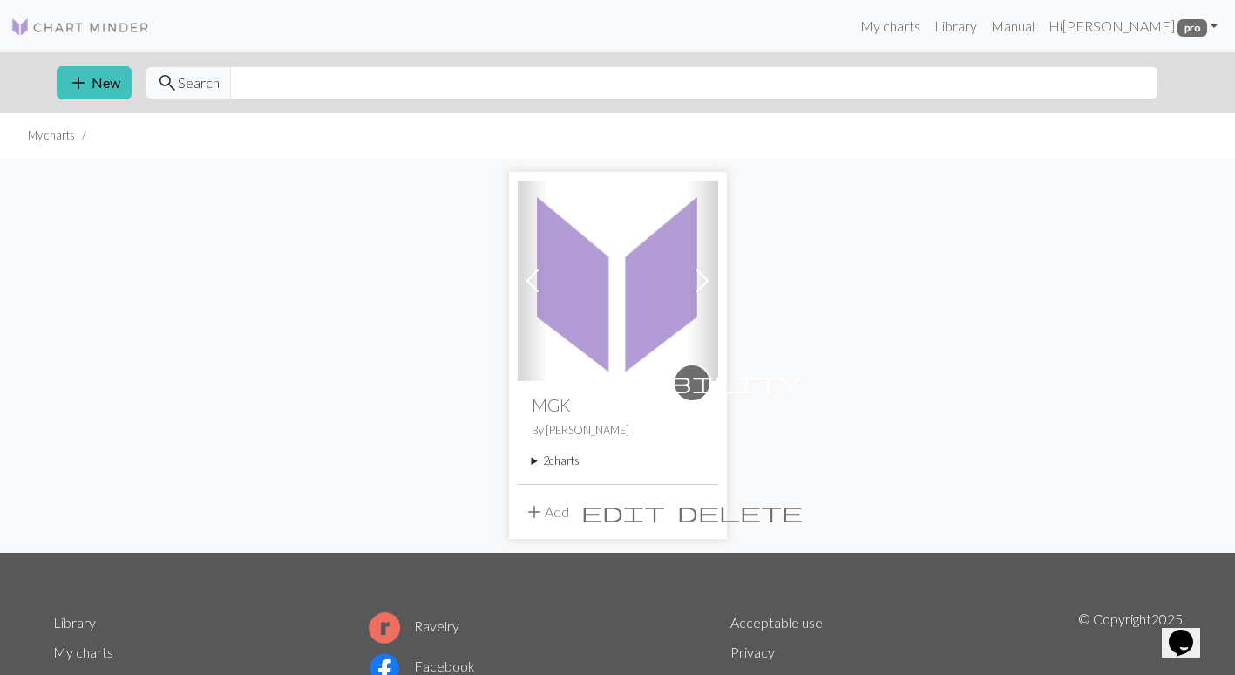
click at [628, 263] on img at bounding box center [618, 280] width 200 height 200
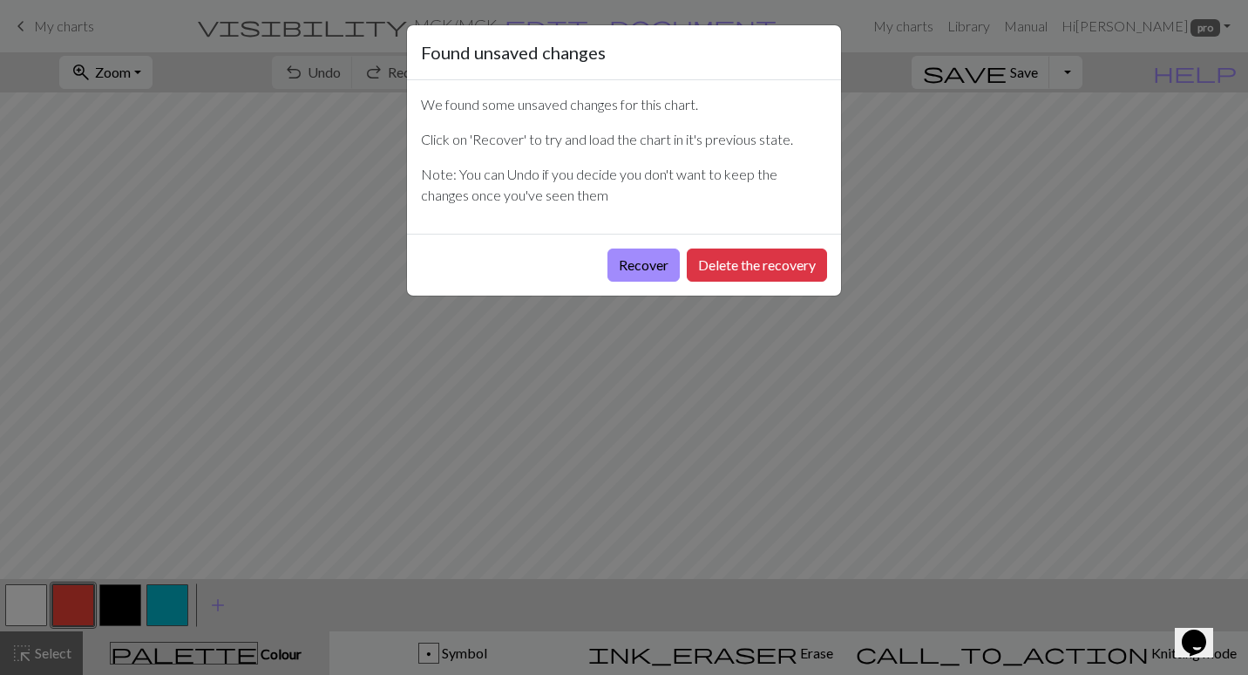
click at [628, 263] on button "Recover" at bounding box center [644, 264] width 72 height 33
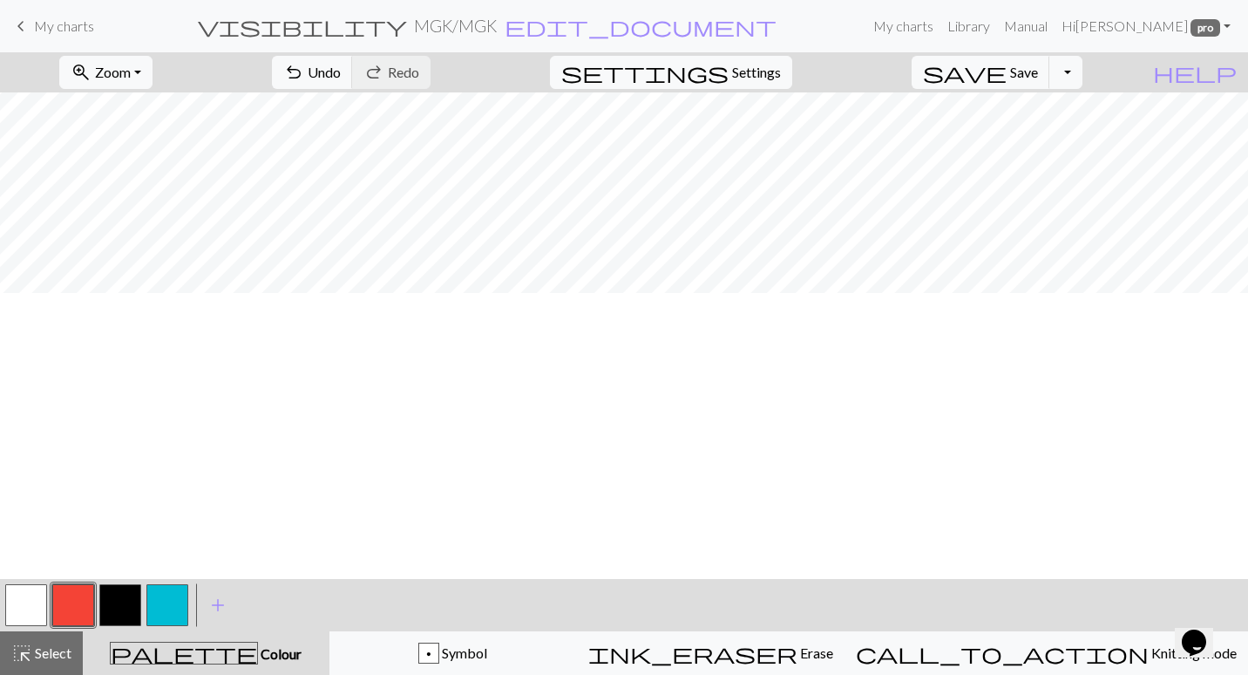
scroll to position [1872, 0]
click at [126, 58] on button "zoom_in Zoom Zoom" at bounding box center [105, 72] width 93 height 33
click at [162, 105] on button "Fit all" at bounding box center [129, 111] width 138 height 28
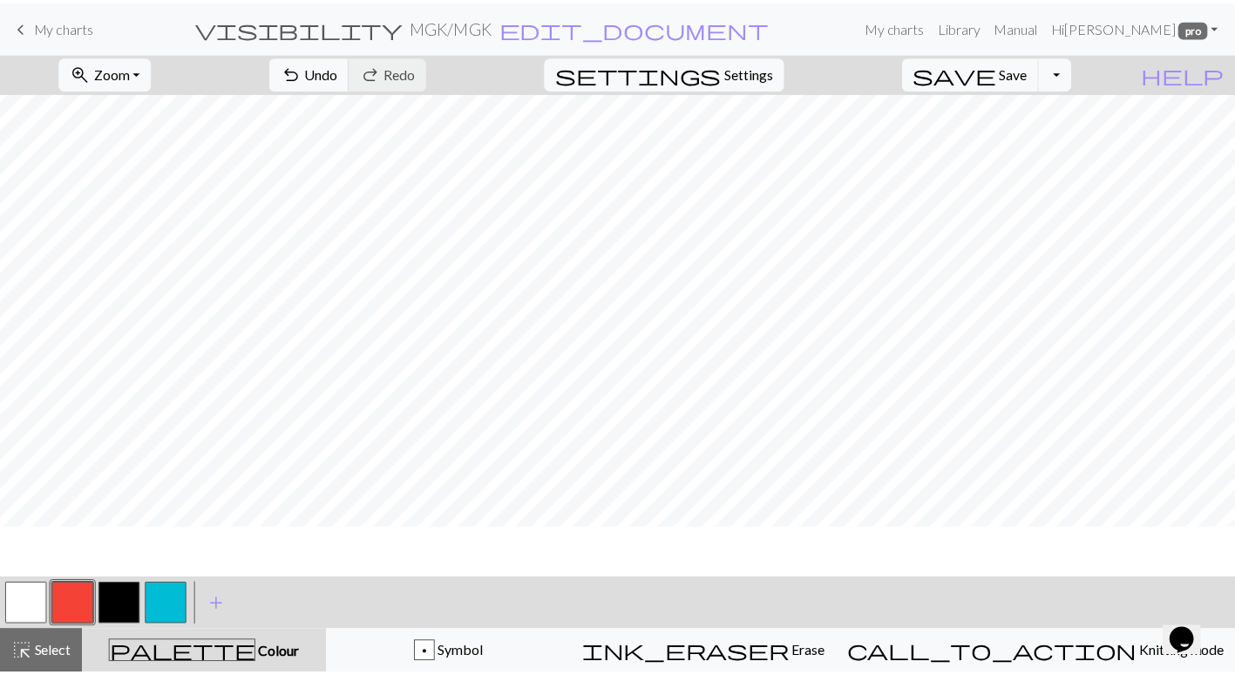
scroll to position [982, 0]
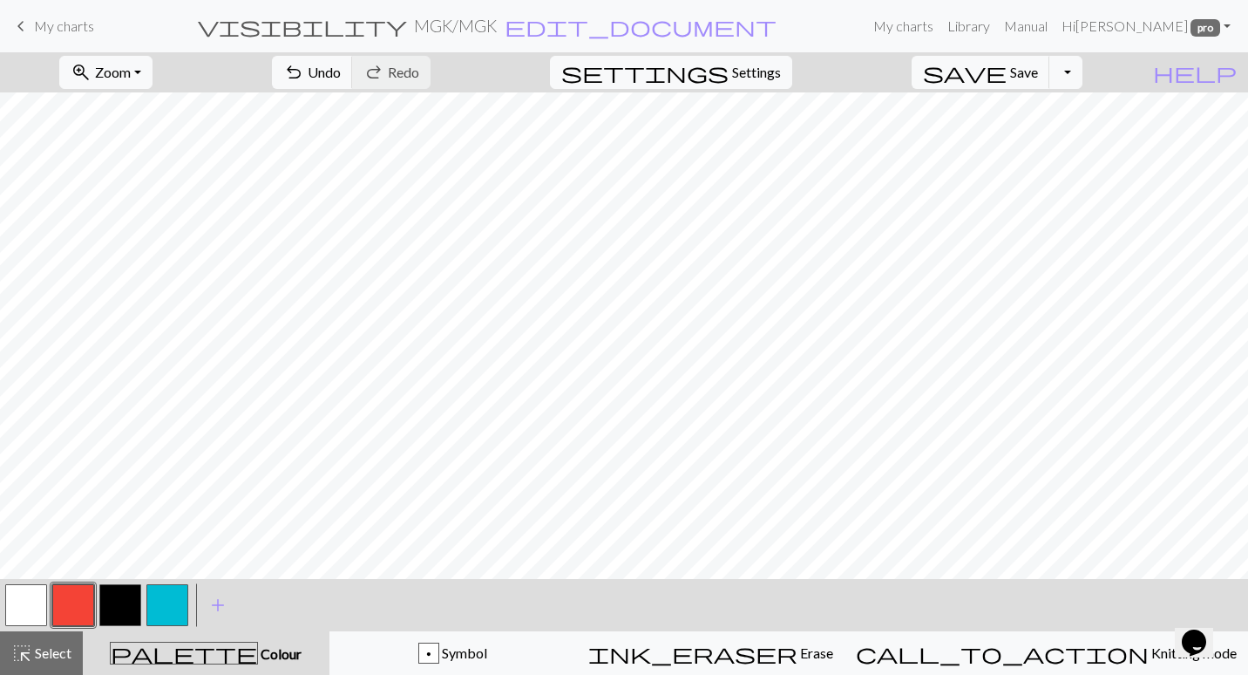
click at [32, 592] on button "button" at bounding box center [26, 605] width 42 height 42
drag, startPoint x: 51, startPoint y: 652, endPoint x: 86, endPoint y: 625, distance: 44.1
click at [51, 651] on span "Select" at bounding box center [51, 652] width 39 height 17
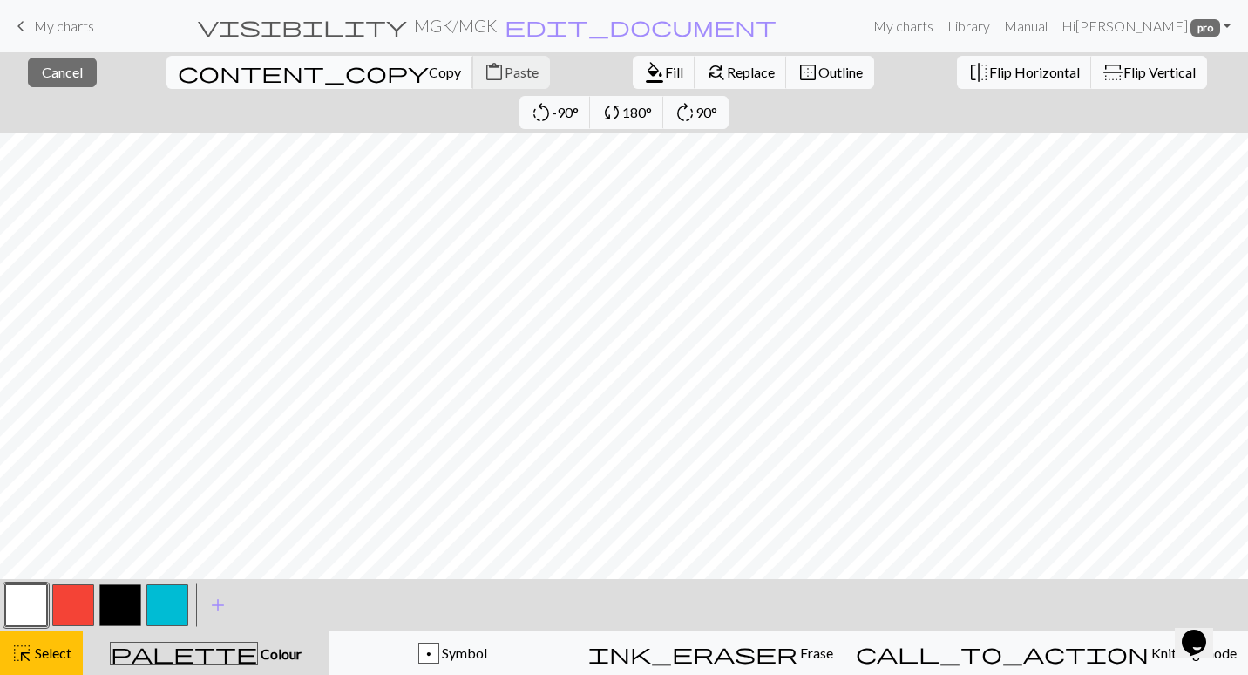
click at [429, 75] on span "Copy" at bounding box center [445, 72] width 32 height 17
click at [24, 593] on button "button" at bounding box center [26, 605] width 42 height 42
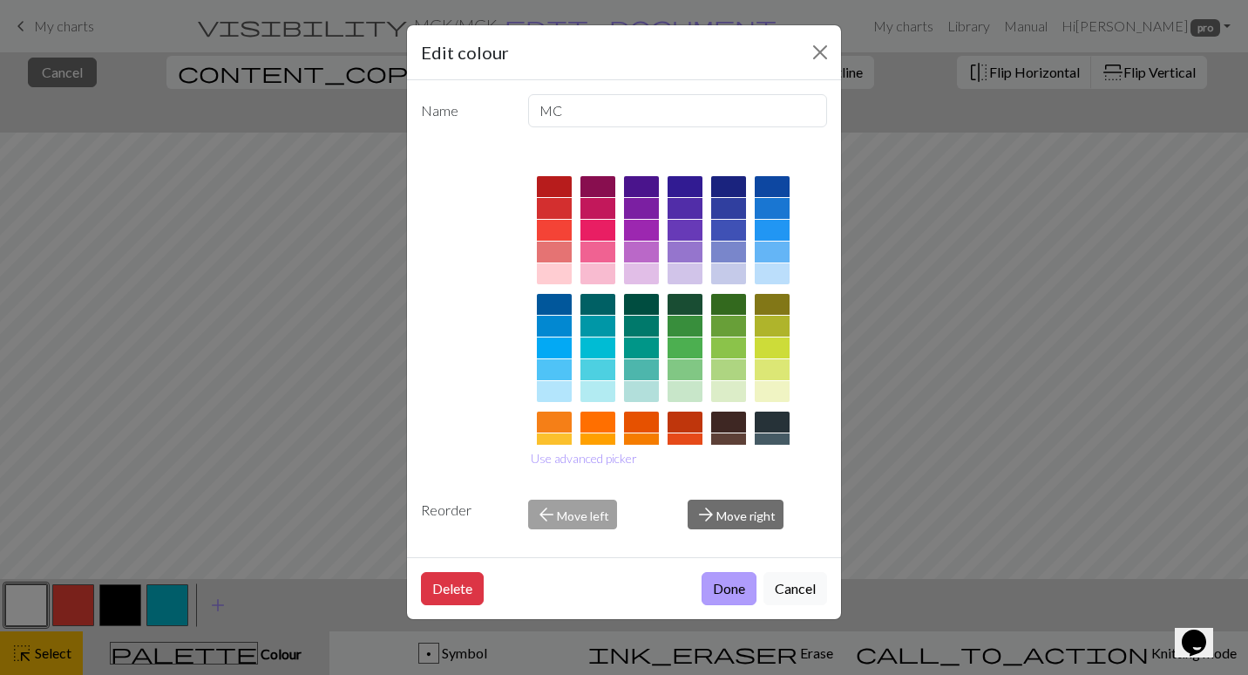
click at [732, 584] on button "Done" at bounding box center [729, 588] width 55 height 33
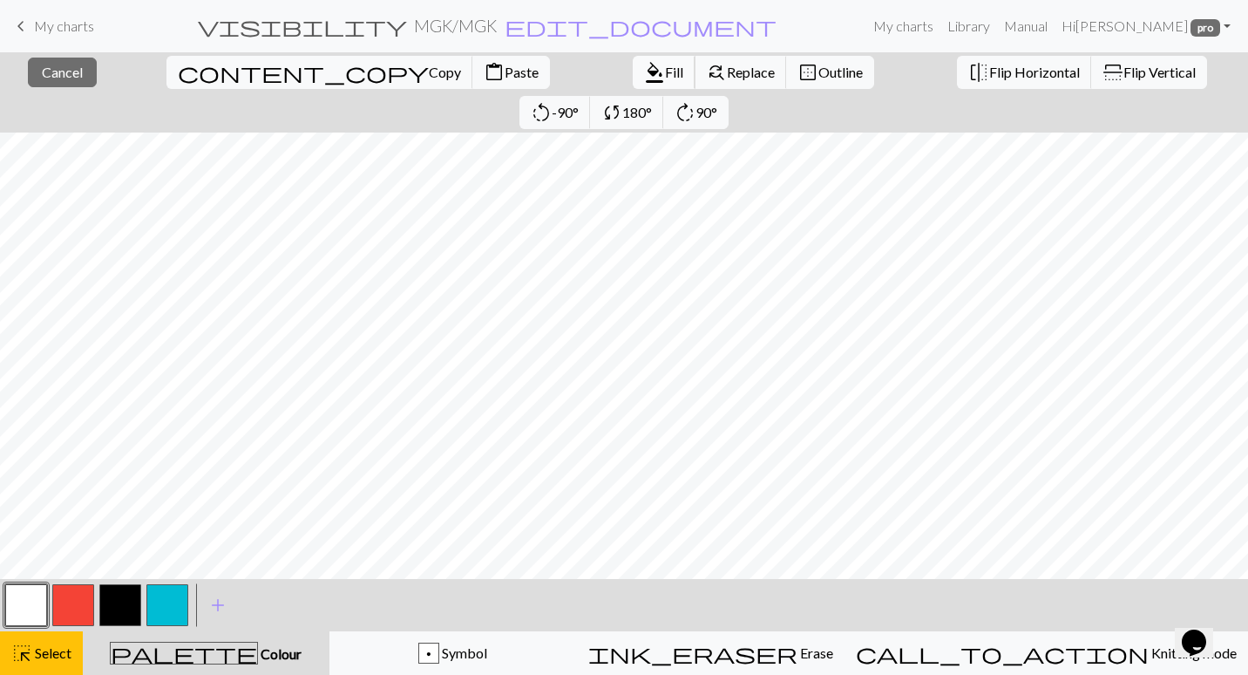
click at [644, 66] on span "format_color_fill" at bounding box center [654, 72] width 21 height 24
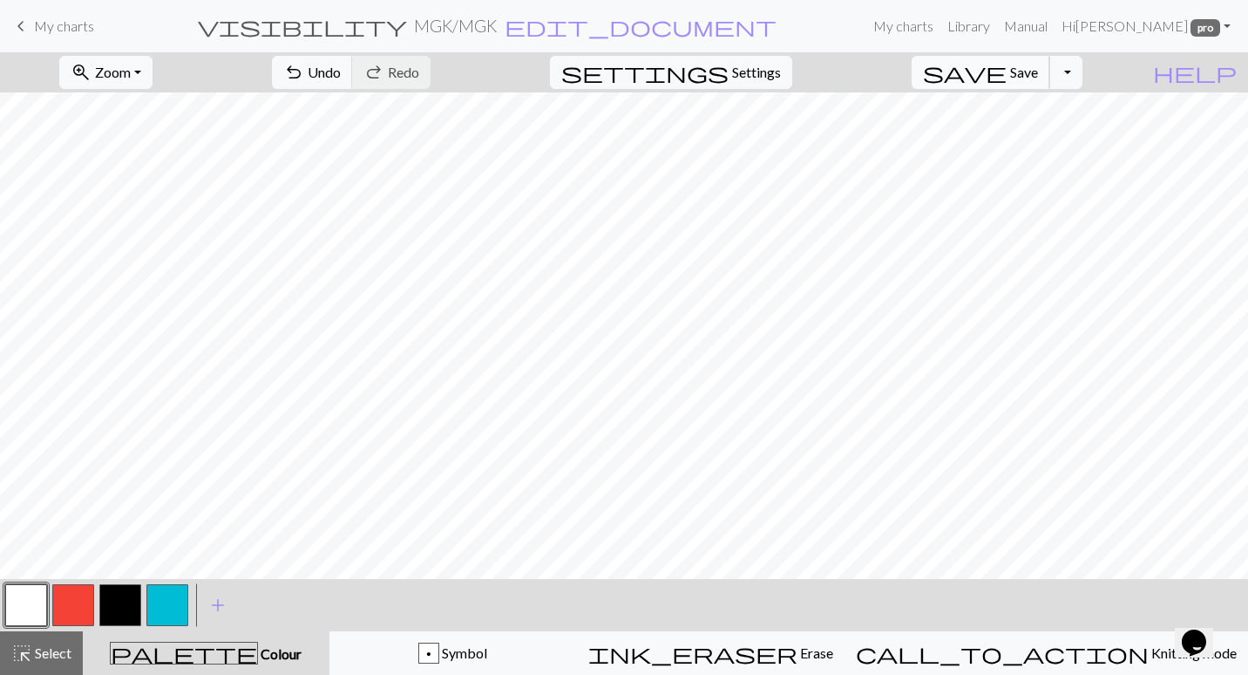
click at [1006, 71] on button "save Save Save" at bounding box center [981, 72] width 139 height 33
click at [1037, 69] on button "save Save Save" at bounding box center [981, 72] width 139 height 33
click at [941, 31] on link "My charts" at bounding box center [903, 26] width 74 height 35
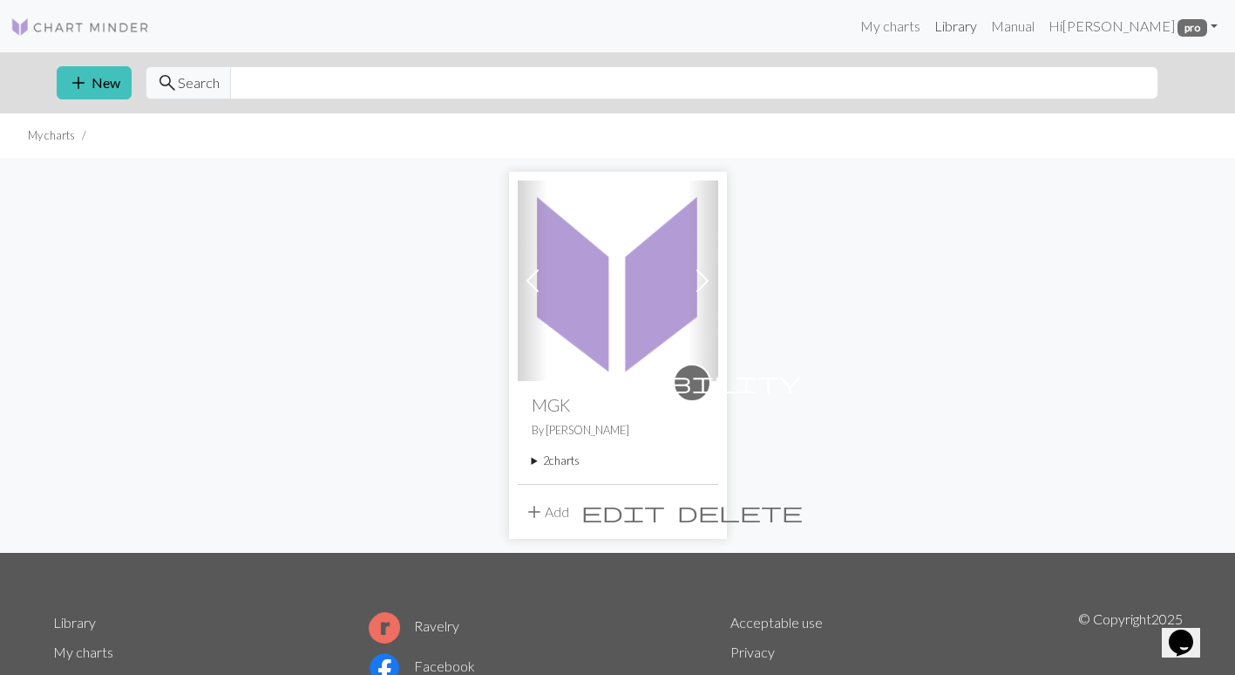
click at [976, 33] on link "Library" at bounding box center [956, 26] width 57 height 35
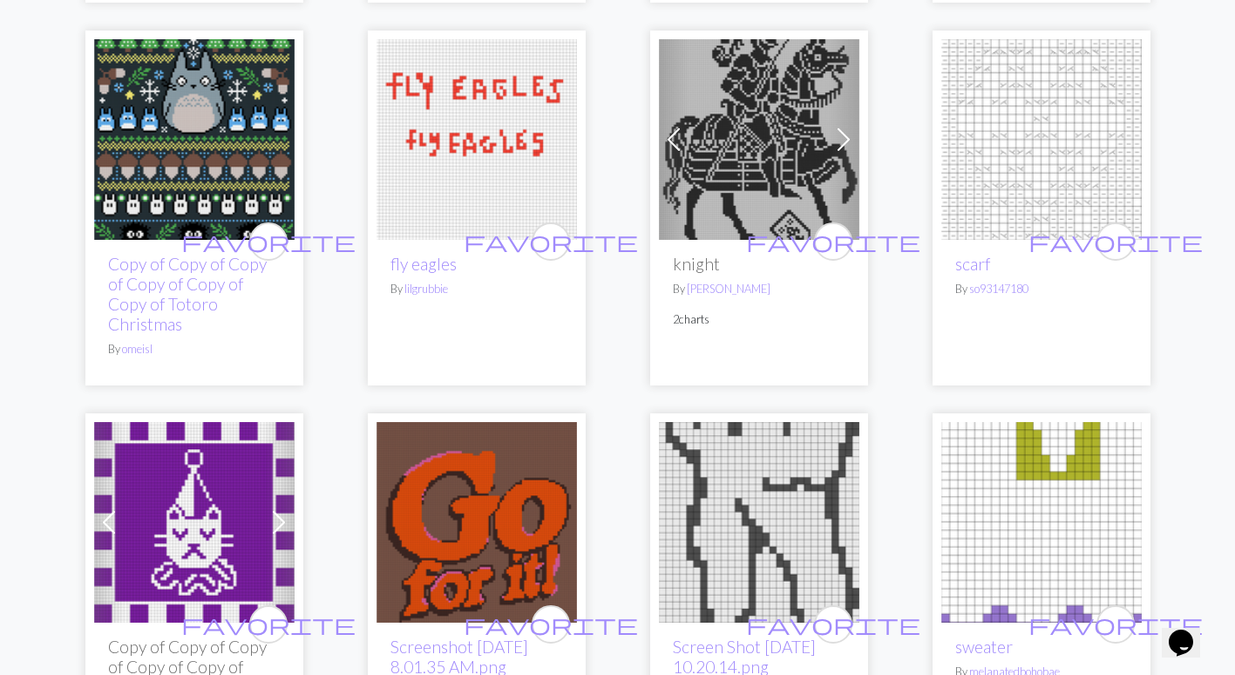
scroll to position [4410, 0]
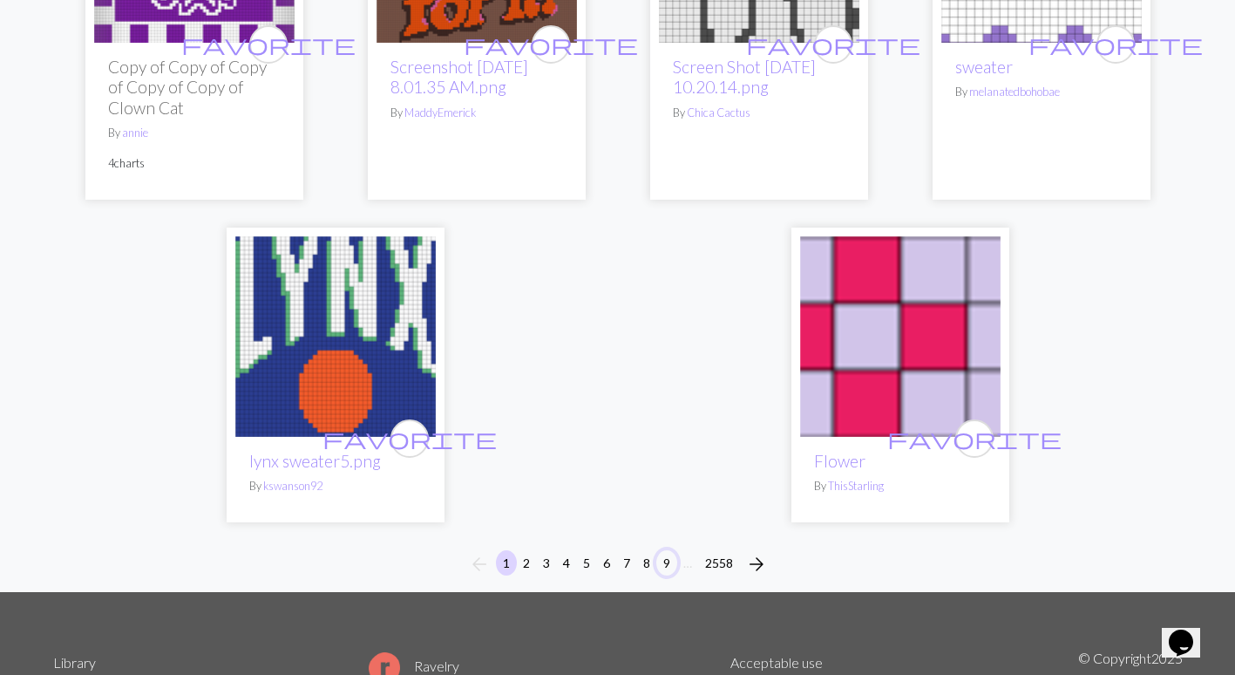
click at [663, 562] on button "9" at bounding box center [666, 562] width 21 height 25
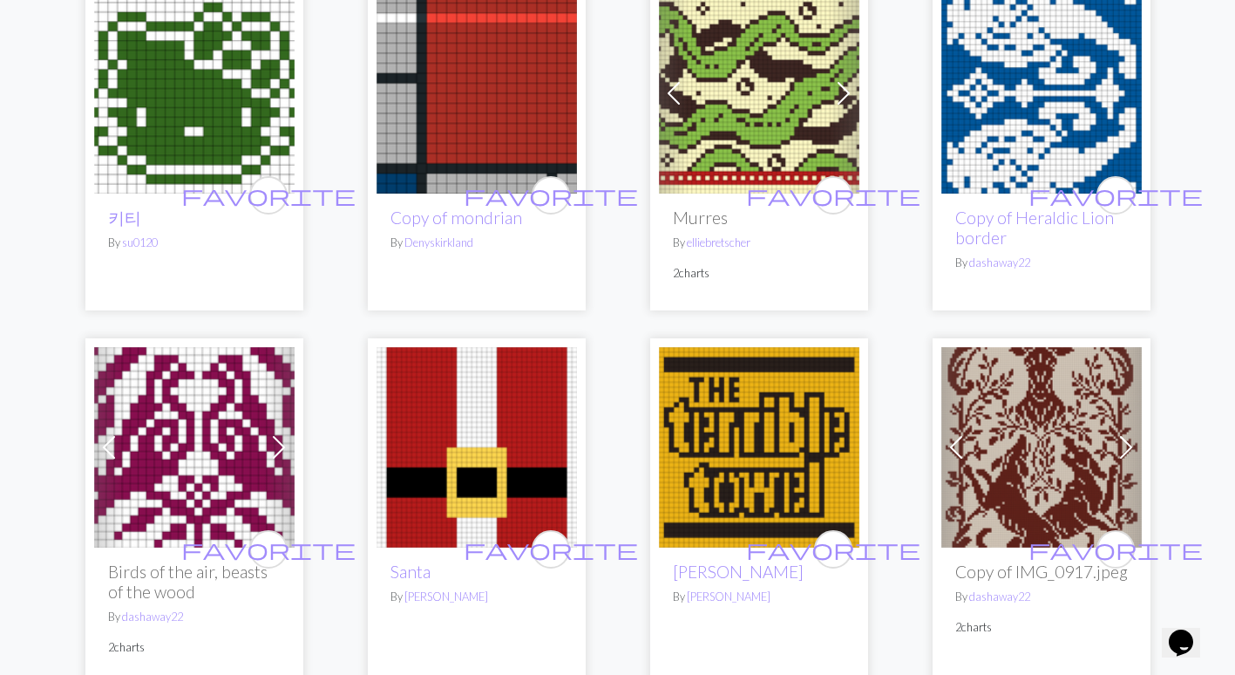
scroll to position [2528, 0]
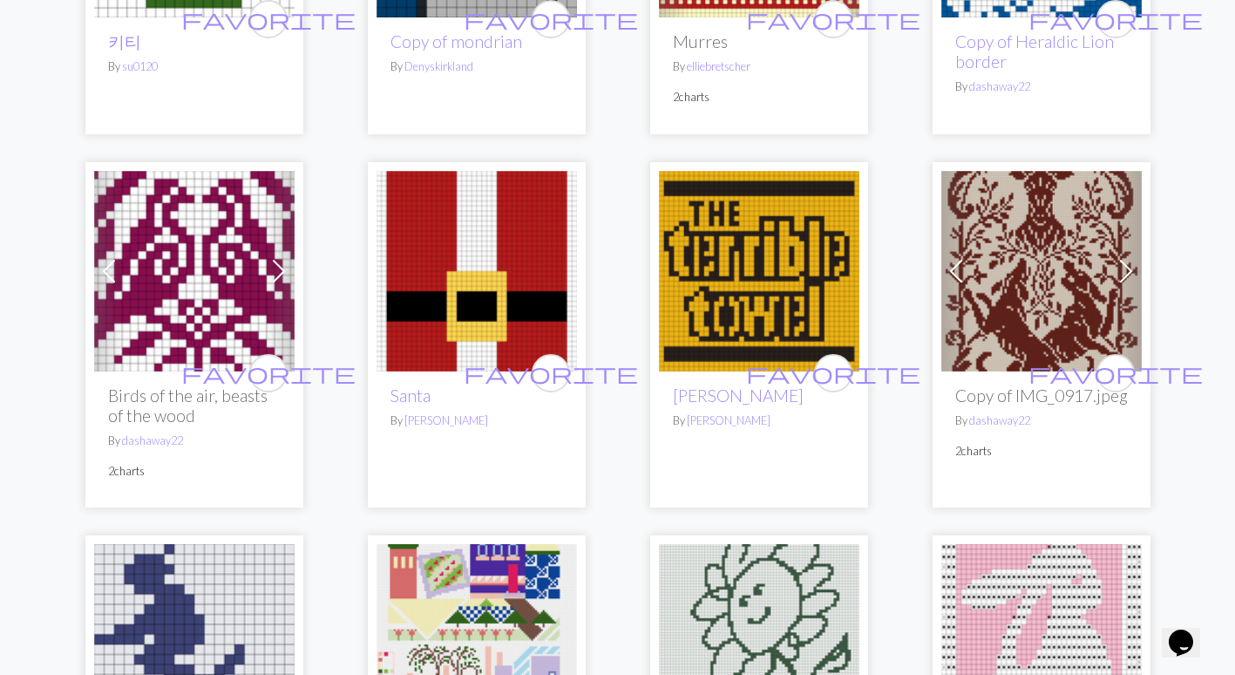
click at [993, 269] on img at bounding box center [1041, 271] width 200 height 200
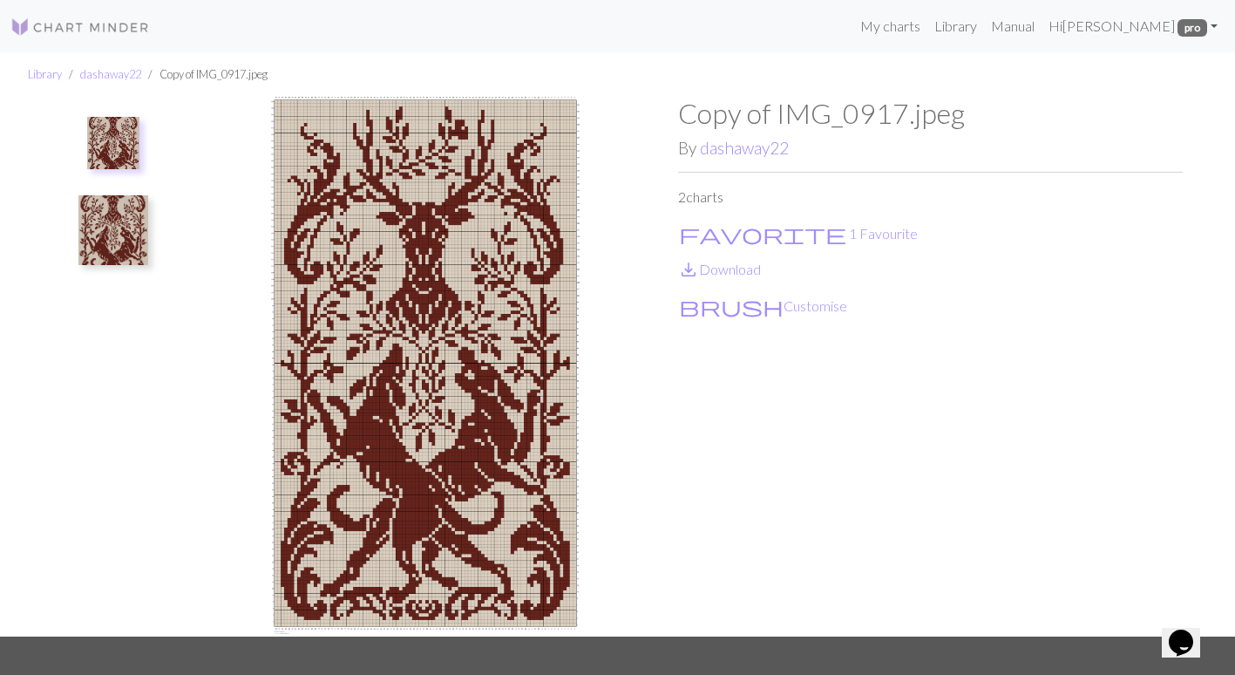
click at [98, 232] on img at bounding box center [113, 230] width 70 height 70
click at [96, 168] on img at bounding box center [113, 152] width 70 height 70
click at [754, 151] on link "dashaway22" at bounding box center [744, 148] width 89 height 20
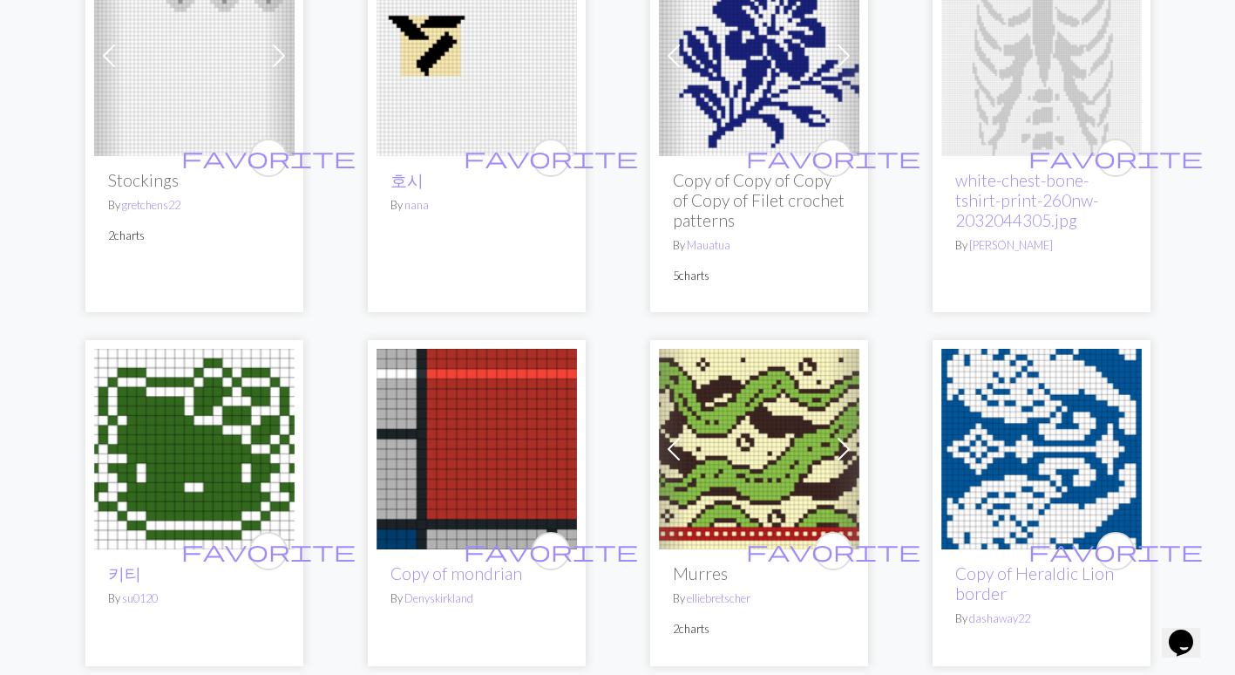
scroll to position [2179, 0]
